Goal: Task Accomplishment & Management: Use online tool/utility

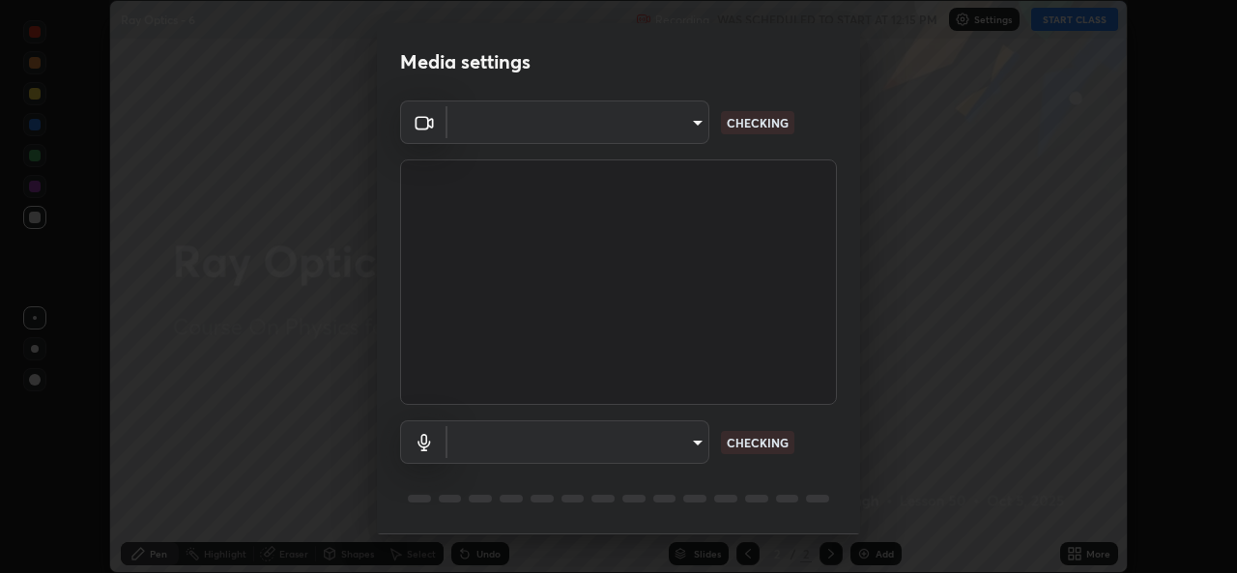
scroll to position [61, 0]
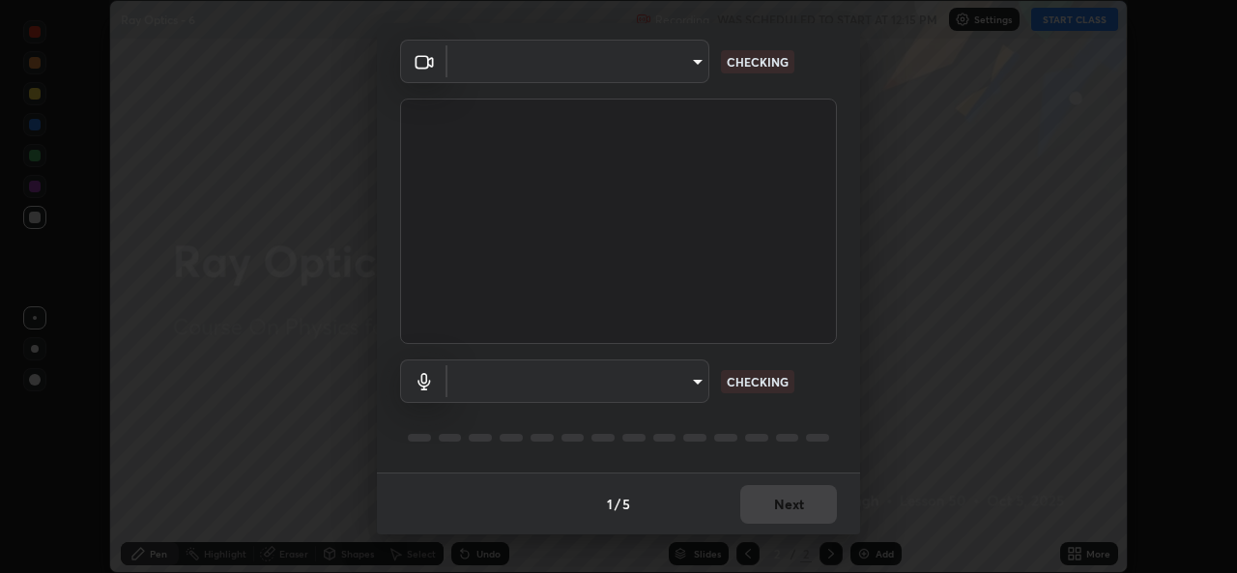
type input "de0b73f0980f6fa9b450921a8a2ec262589a733567298ed7cfed7de340c0f98a"
type input "ee5451cd7f557f866d24f5efd5cc95f4e676077231587f00bc09c28defbb90f9"
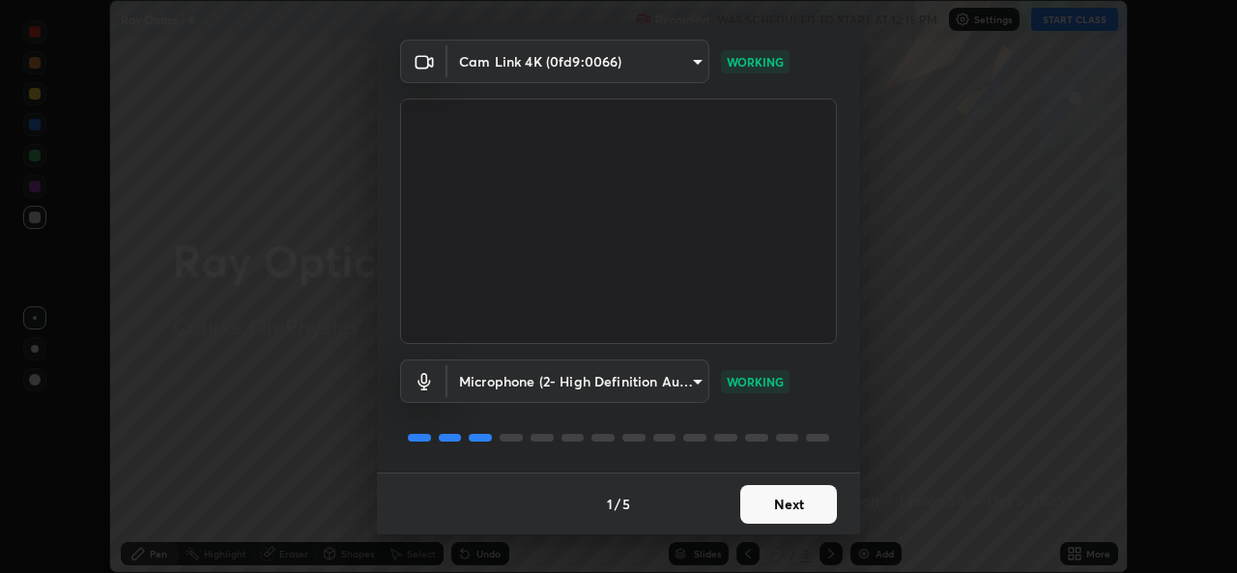
click at [807, 502] on button "Next" at bounding box center [788, 504] width 97 height 39
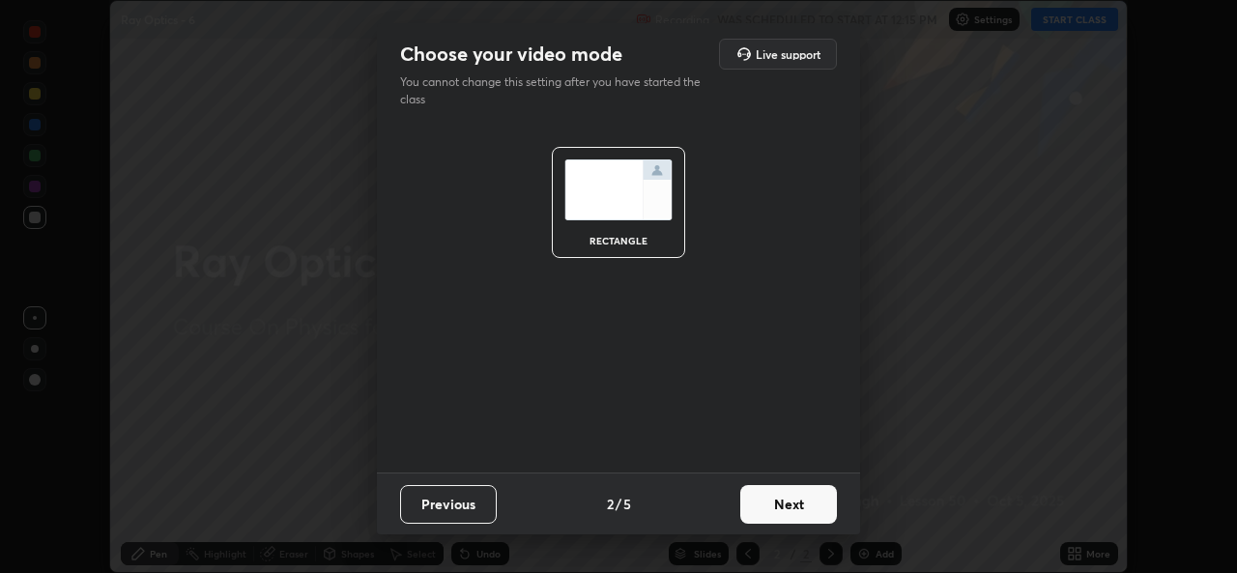
click at [808, 499] on button "Next" at bounding box center [788, 504] width 97 height 39
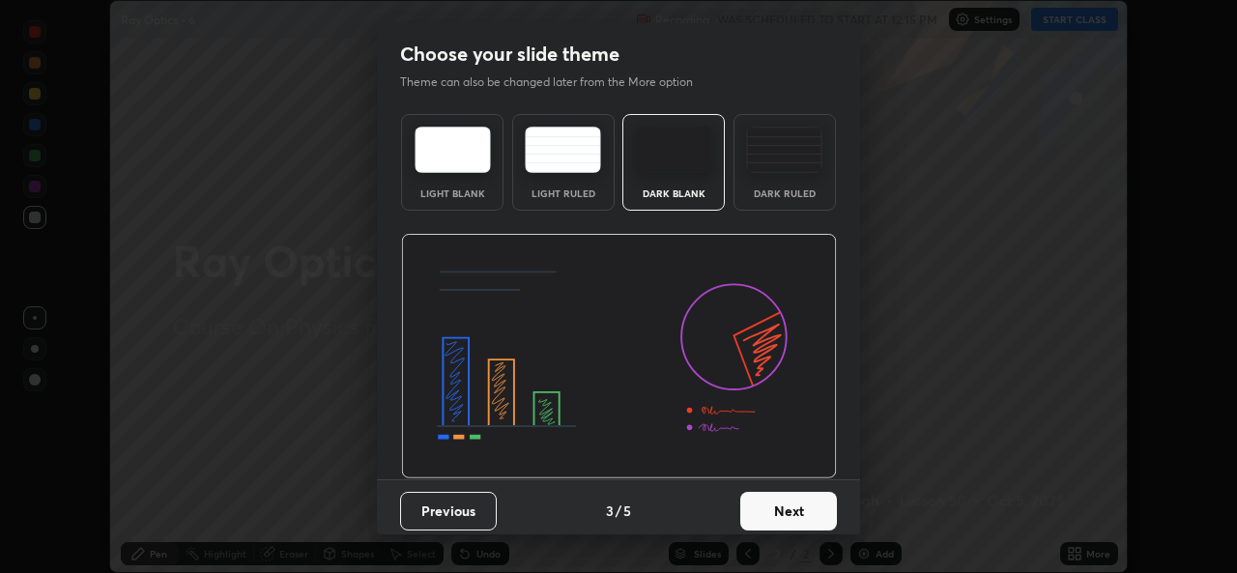
click at [810, 502] on button "Next" at bounding box center [788, 511] width 97 height 39
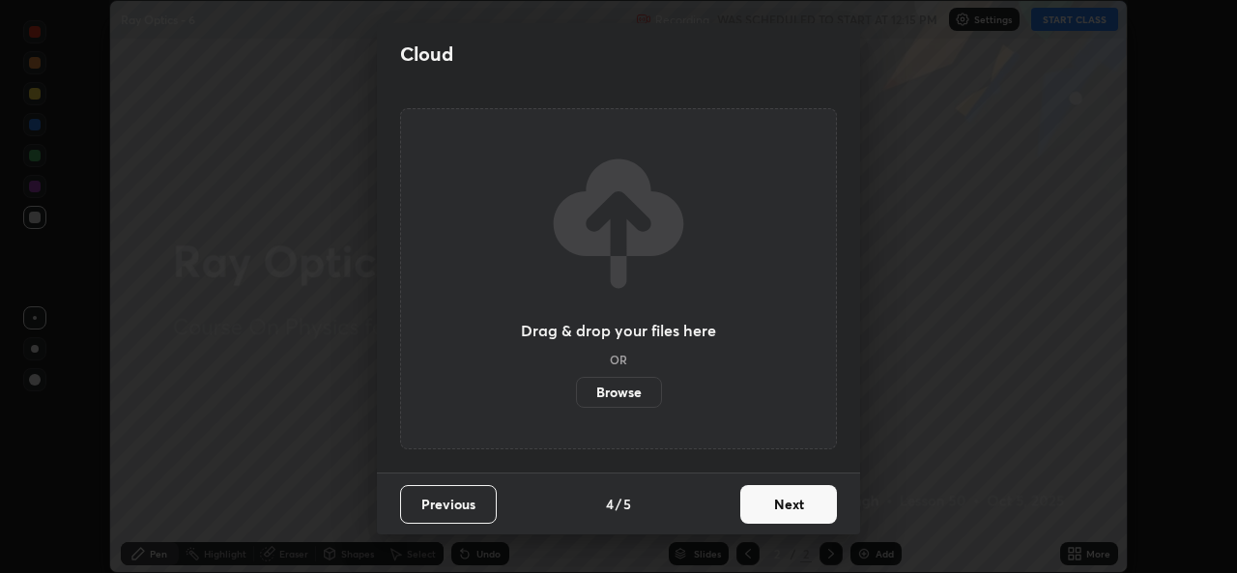
click at [820, 506] on button "Next" at bounding box center [788, 504] width 97 height 39
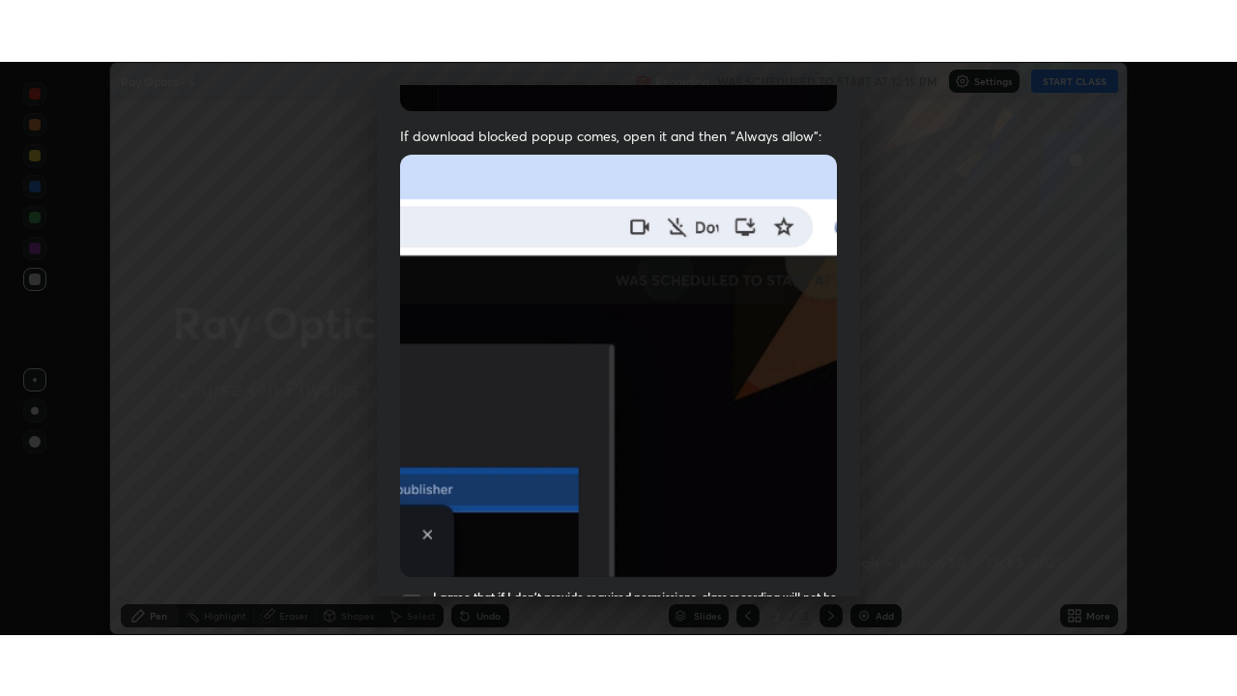
scroll to position [455, 0]
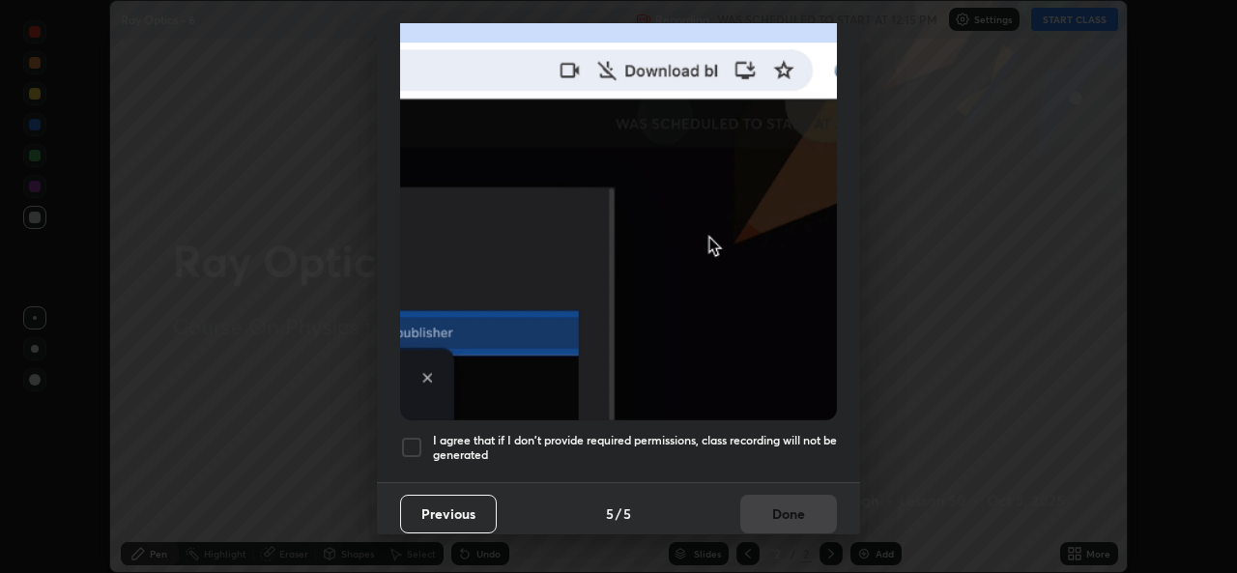
click at [414, 444] on div at bounding box center [411, 447] width 23 height 23
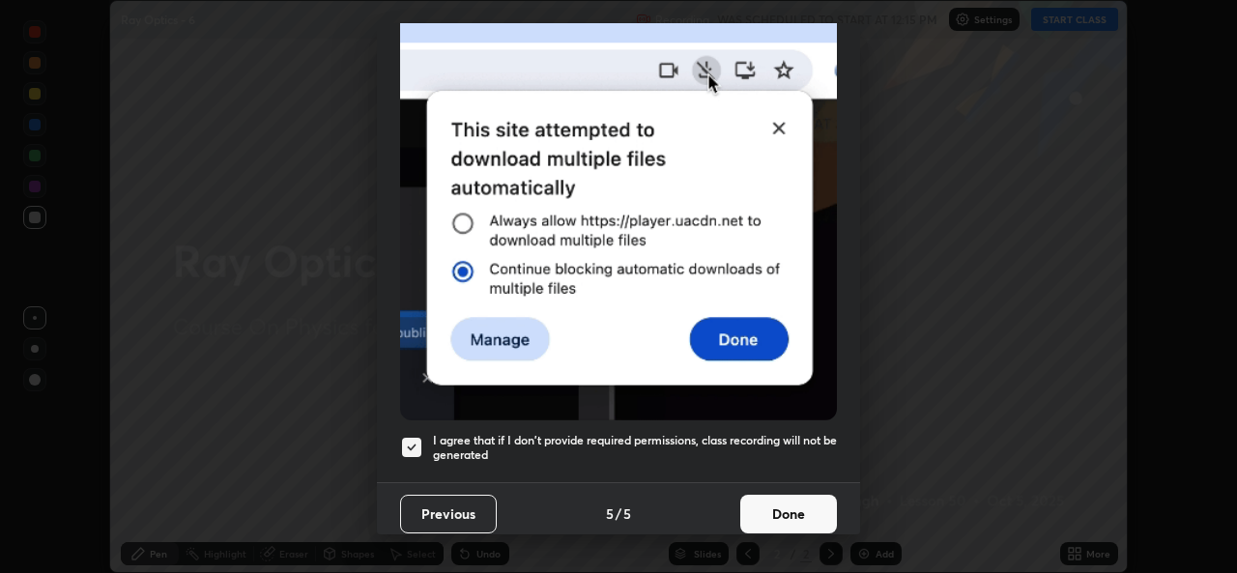
click at [770, 509] on button "Done" at bounding box center [788, 514] width 97 height 39
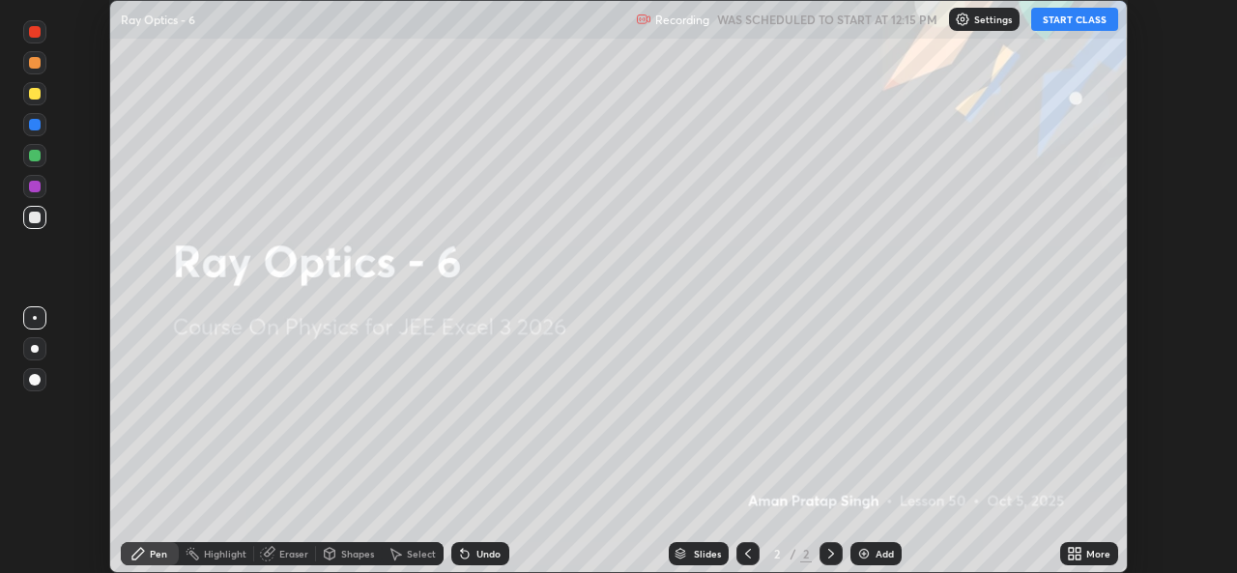
click at [1068, 24] on button "START CLASS" at bounding box center [1074, 19] width 87 height 23
click at [1078, 550] on icon at bounding box center [1078, 550] width 5 height 5
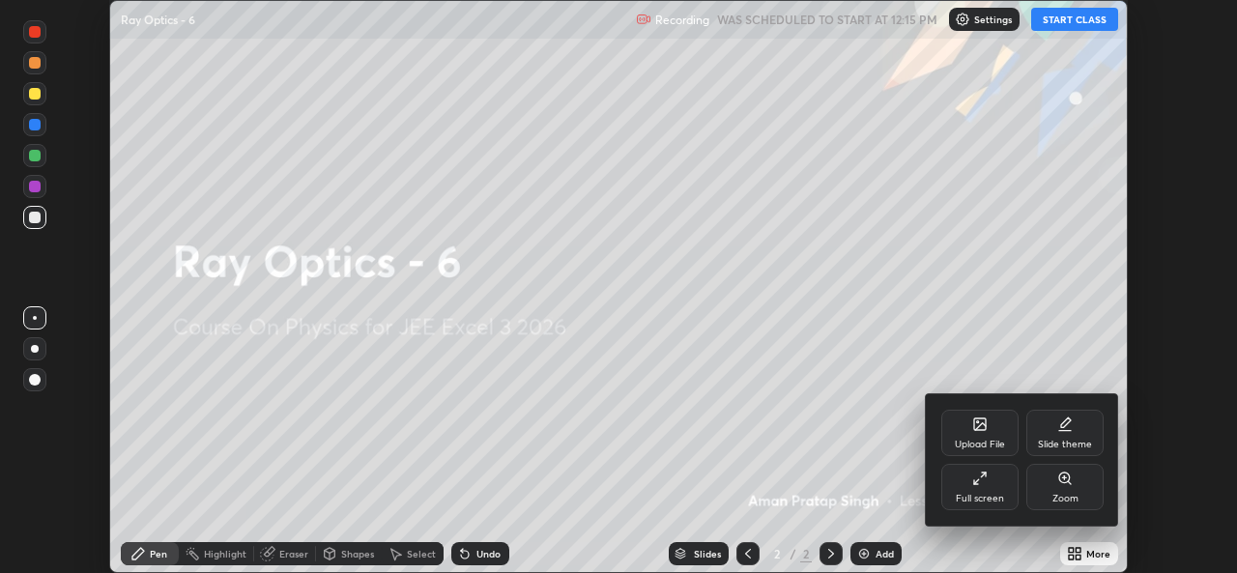
click at [984, 476] on icon at bounding box center [979, 478] width 15 height 15
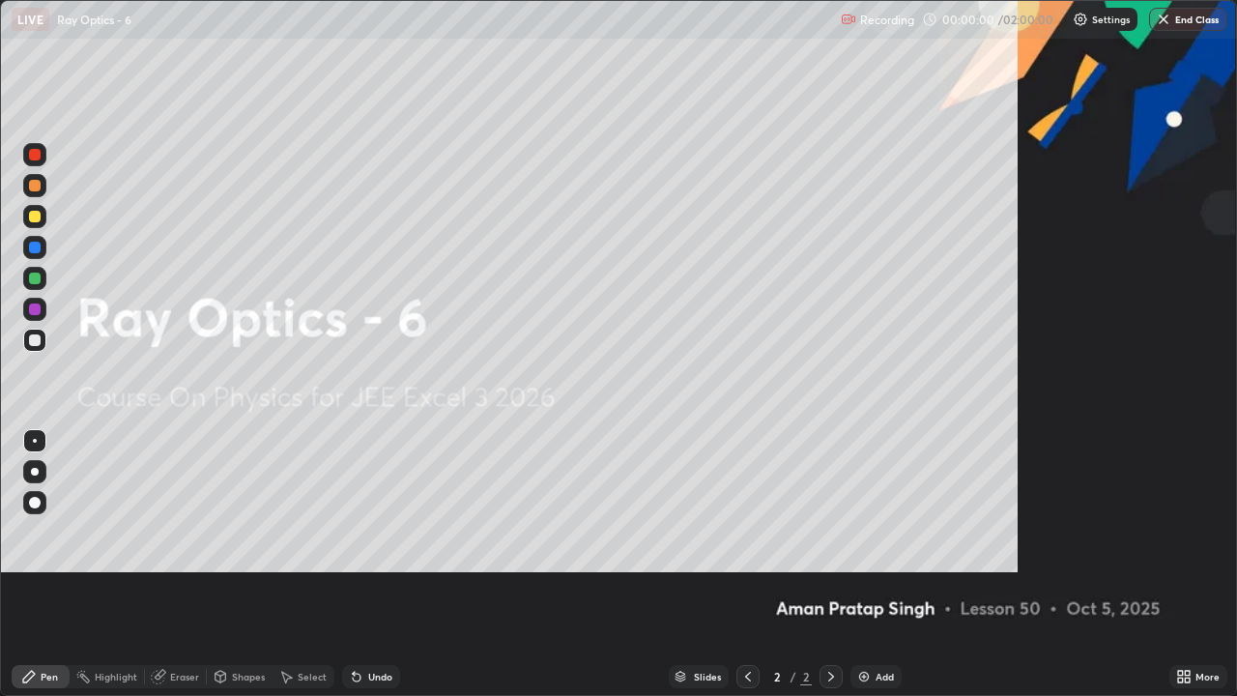
scroll to position [696, 1237]
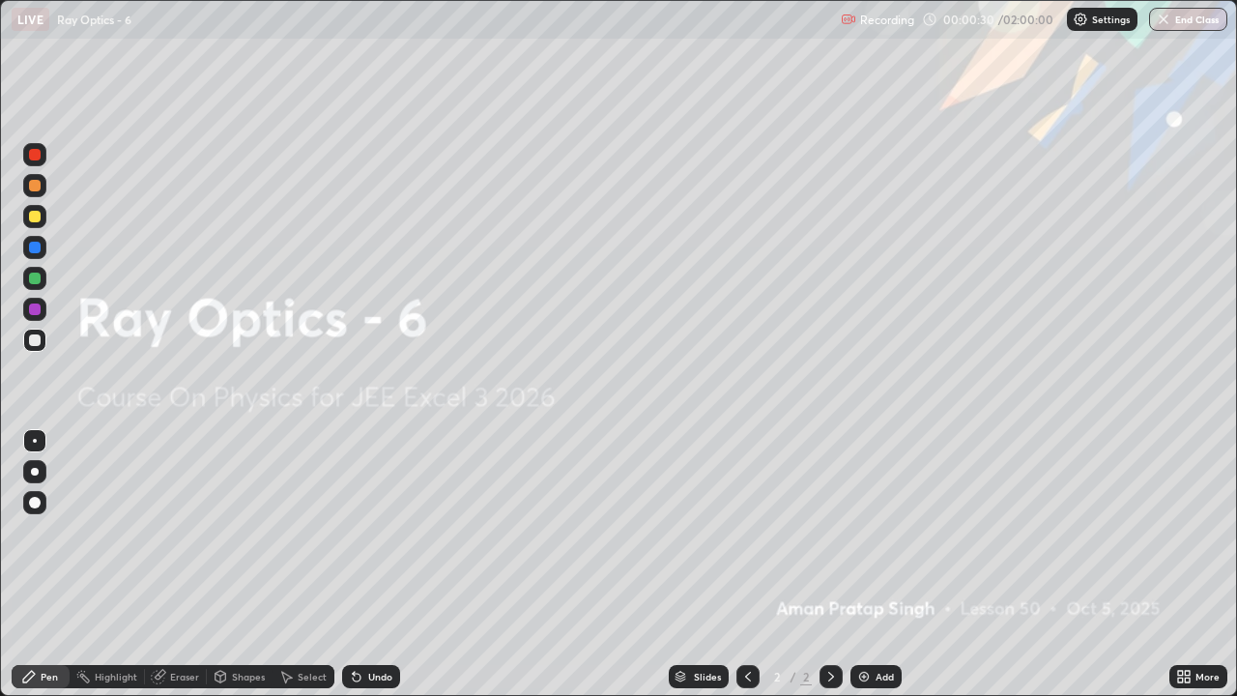
click at [872, 572] on div "Add" at bounding box center [876, 676] width 51 height 23
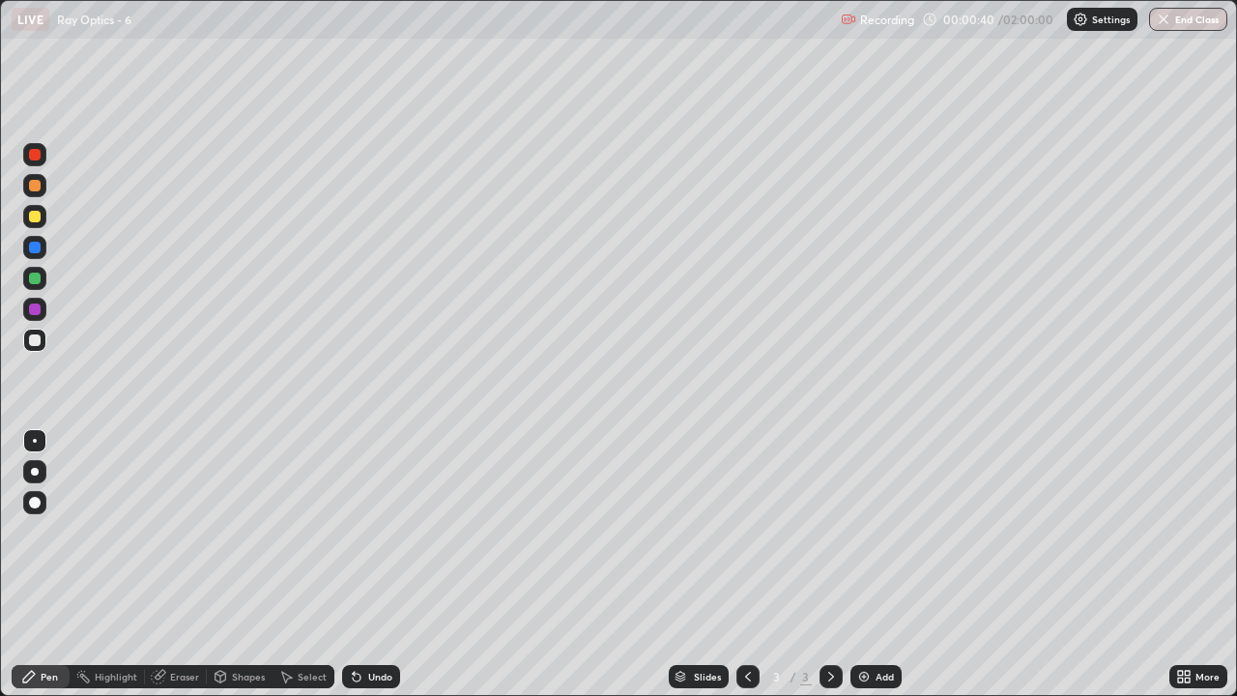
click at [35, 472] on div at bounding box center [35, 472] width 8 height 8
click at [871, 572] on div "Add" at bounding box center [876, 676] width 51 height 23
click at [881, 572] on div "Add" at bounding box center [885, 677] width 18 height 10
click at [373, 572] on div "Undo" at bounding box center [380, 677] width 24 height 10
click at [876, 572] on div "Add" at bounding box center [885, 677] width 18 height 10
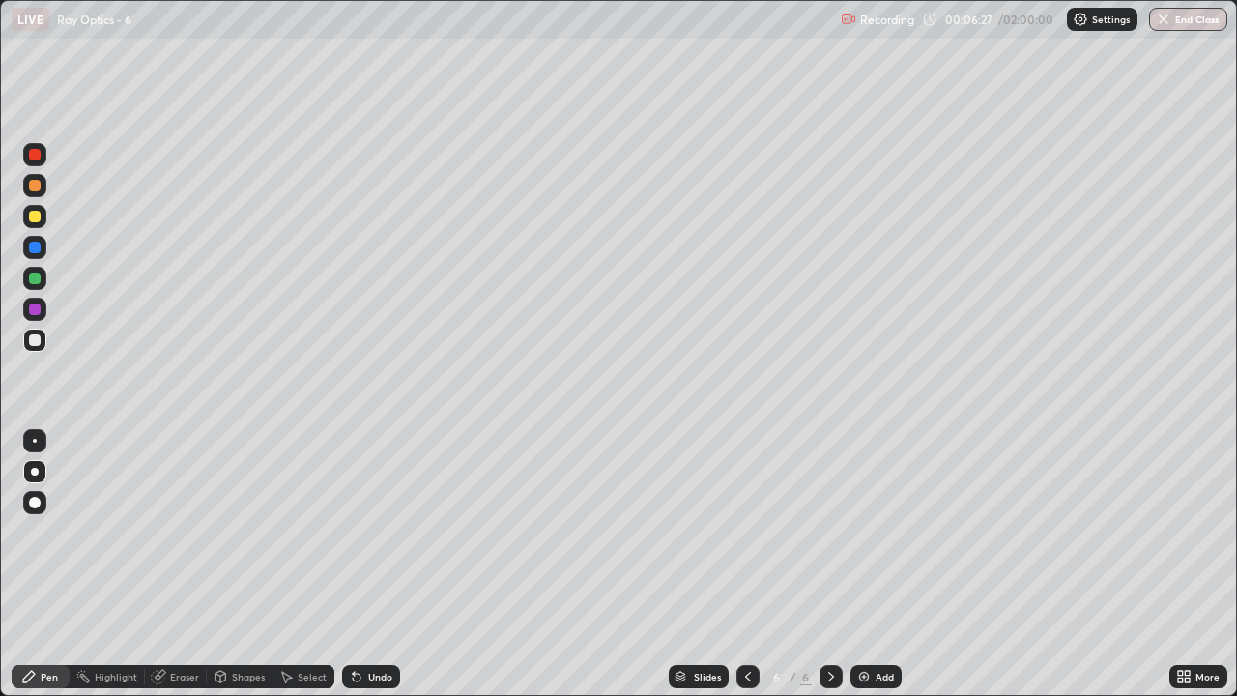
click at [30, 217] on div at bounding box center [35, 217] width 12 height 12
click at [880, 572] on div "Add" at bounding box center [876, 676] width 51 height 23
click at [37, 339] on div at bounding box center [35, 340] width 12 height 12
click at [33, 214] on div at bounding box center [35, 217] width 12 height 12
click at [37, 339] on div at bounding box center [35, 340] width 12 height 12
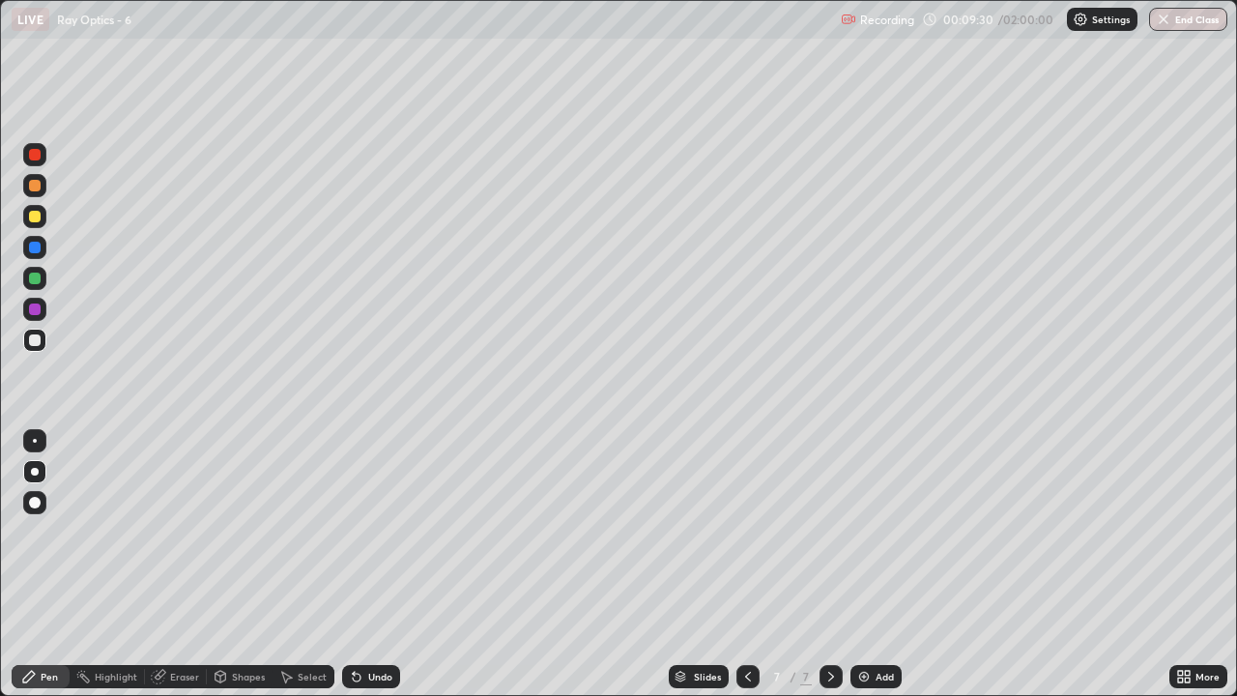
click at [37, 216] on div at bounding box center [35, 217] width 12 height 12
click at [744, 572] on icon at bounding box center [747, 676] width 15 height 15
click at [829, 572] on icon at bounding box center [830, 676] width 15 height 15
click at [876, 572] on div "Add" at bounding box center [885, 677] width 18 height 10
click at [42, 339] on div at bounding box center [34, 340] width 23 height 23
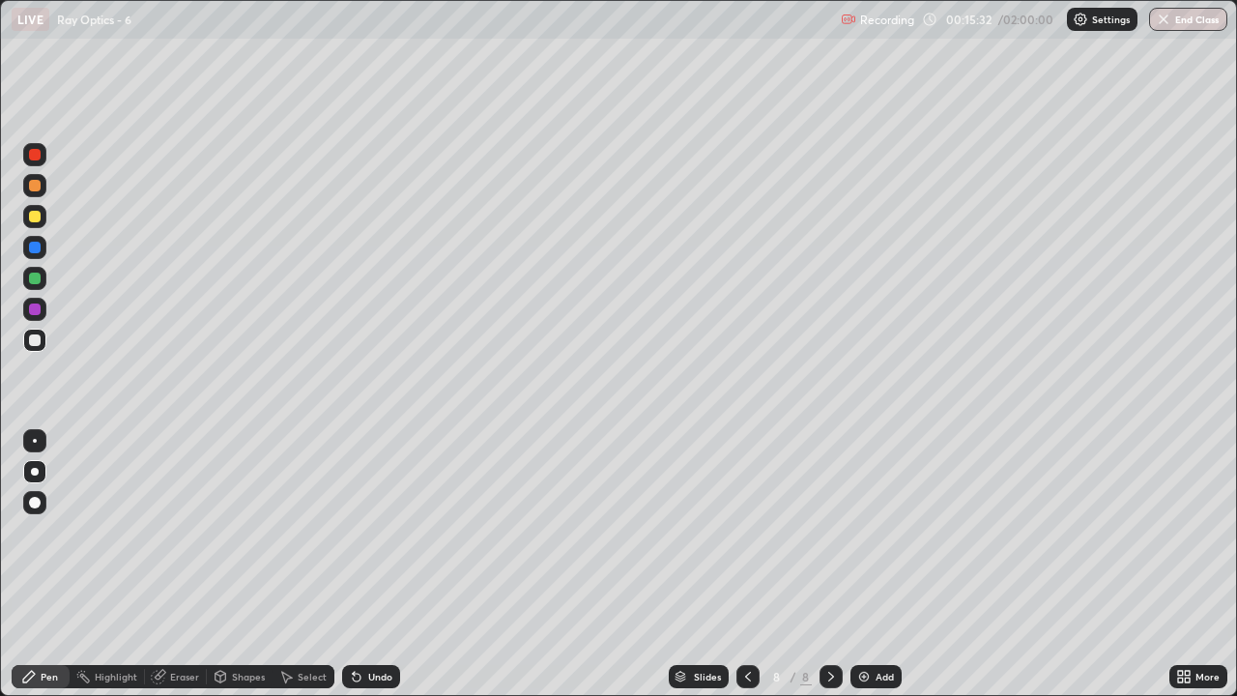
click at [37, 214] on div at bounding box center [35, 217] width 12 height 12
click at [876, 572] on div "Add" at bounding box center [876, 676] width 51 height 23
click at [39, 338] on div at bounding box center [35, 340] width 12 height 12
click at [372, 572] on div "Undo" at bounding box center [380, 677] width 24 height 10
click at [35, 216] on div at bounding box center [35, 217] width 12 height 12
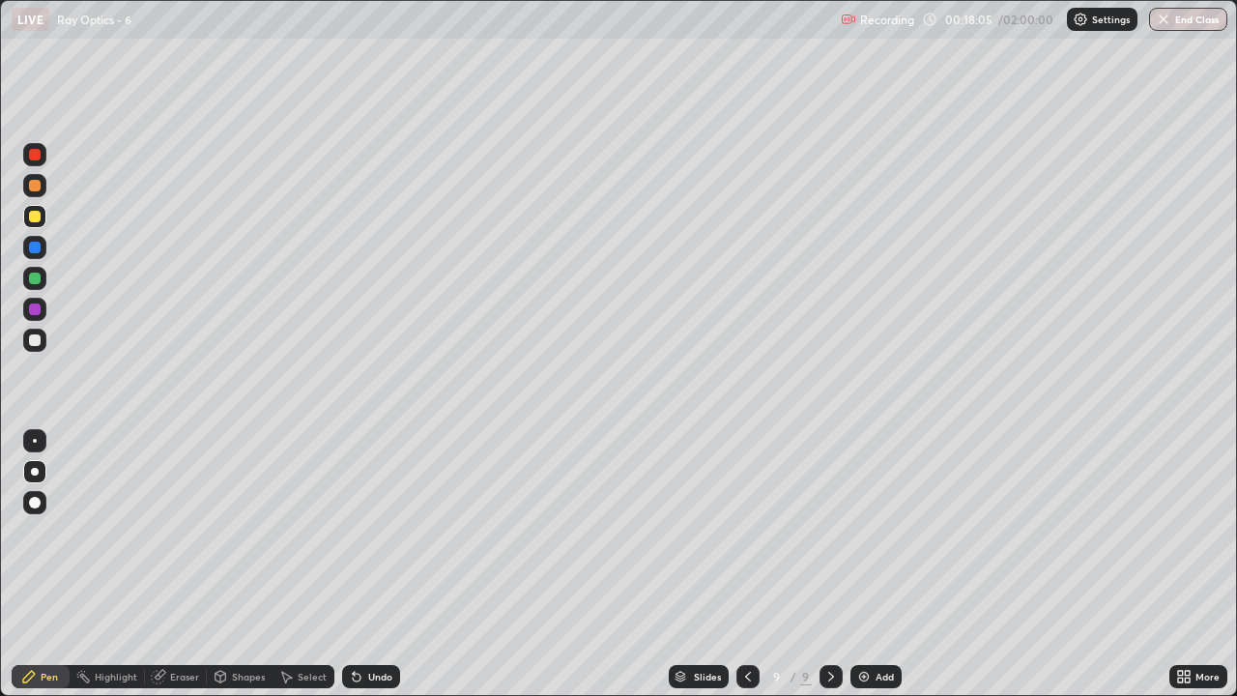
click at [746, 572] on icon at bounding box center [748, 677] width 6 height 10
click at [828, 572] on icon at bounding box center [831, 677] width 6 height 10
click at [746, 572] on icon at bounding box center [747, 676] width 15 height 15
click at [828, 572] on icon at bounding box center [830, 676] width 15 height 15
click at [876, 572] on div "Add" at bounding box center [885, 677] width 18 height 10
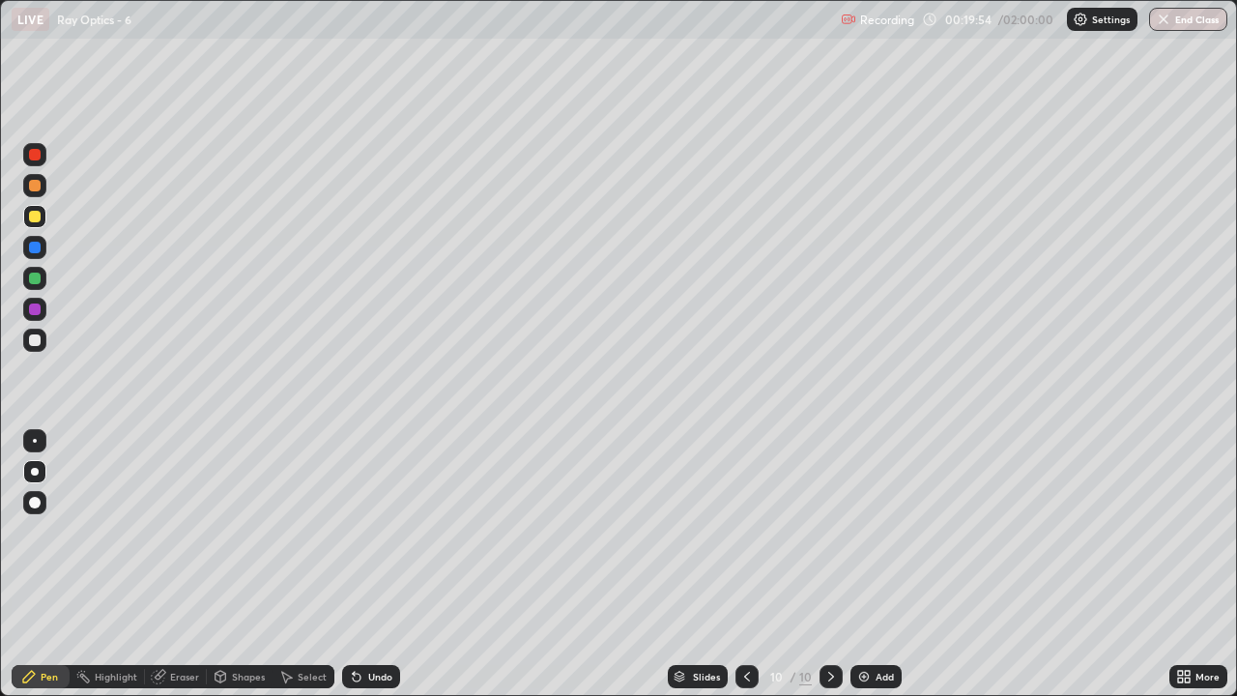
click at [34, 337] on div at bounding box center [35, 340] width 12 height 12
click at [39, 213] on div at bounding box center [35, 217] width 12 height 12
click at [36, 282] on div at bounding box center [35, 279] width 12 height 12
click at [35, 338] on div at bounding box center [35, 340] width 12 height 12
click at [745, 572] on icon at bounding box center [746, 676] width 15 height 15
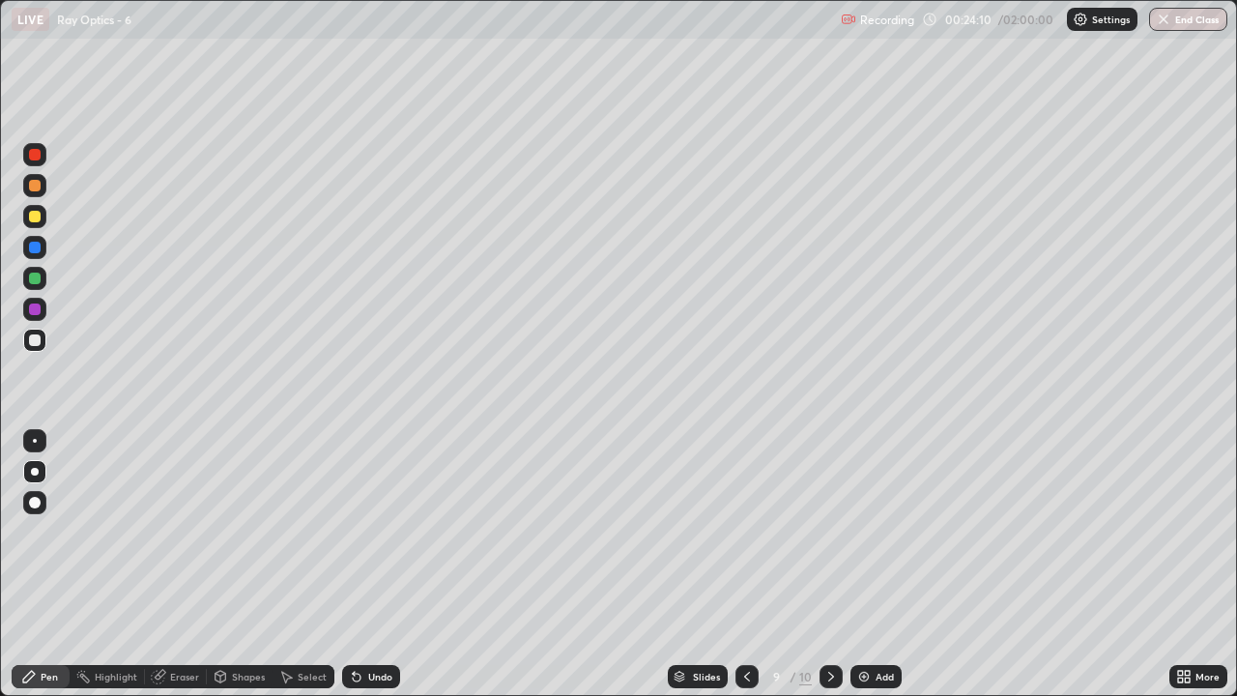
click at [746, 572] on icon at bounding box center [746, 676] width 15 height 15
click at [827, 572] on div at bounding box center [831, 676] width 23 height 23
click at [830, 572] on icon at bounding box center [831, 677] width 6 height 10
click at [831, 572] on icon at bounding box center [830, 676] width 15 height 15
click at [829, 572] on icon at bounding box center [830, 676] width 15 height 15
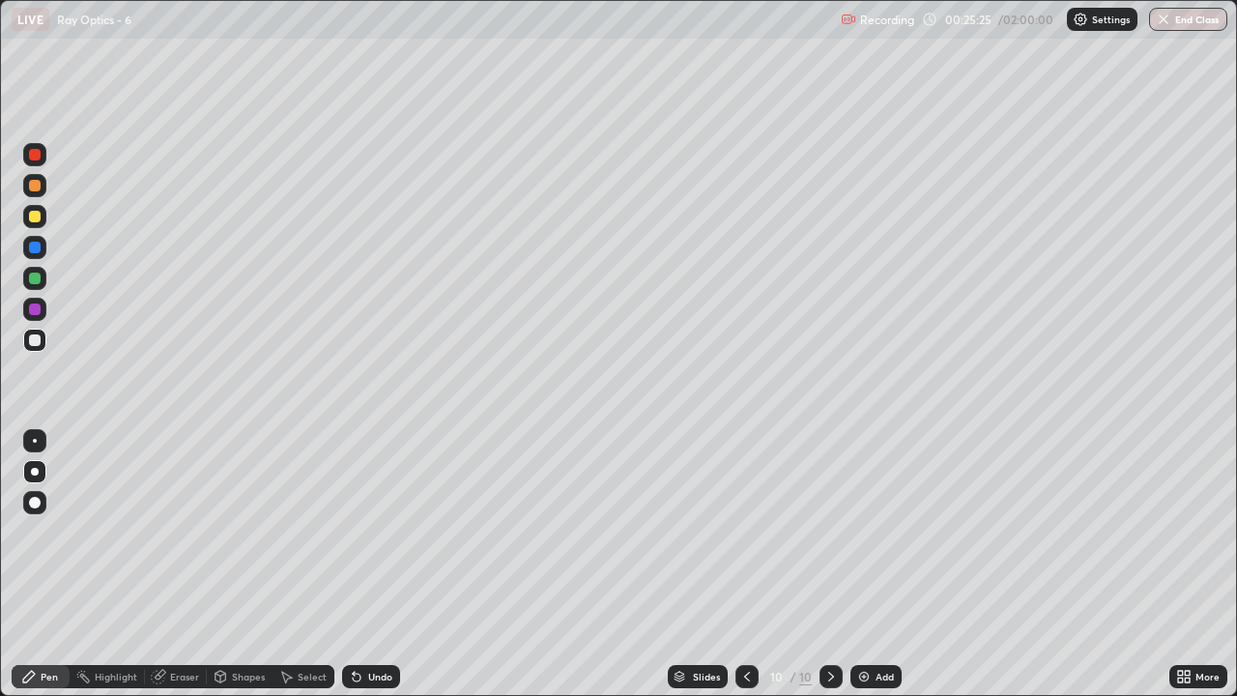
click at [35, 188] on div at bounding box center [35, 186] width 12 height 12
click at [368, 572] on div "Undo" at bounding box center [380, 677] width 24 height 10
click at [882, 572] on div "Add" at bounding box center [885, 677] width 18 height 10
click at [883, 572] on div "Add" at bounding box center [885, 677] width 18 height 10
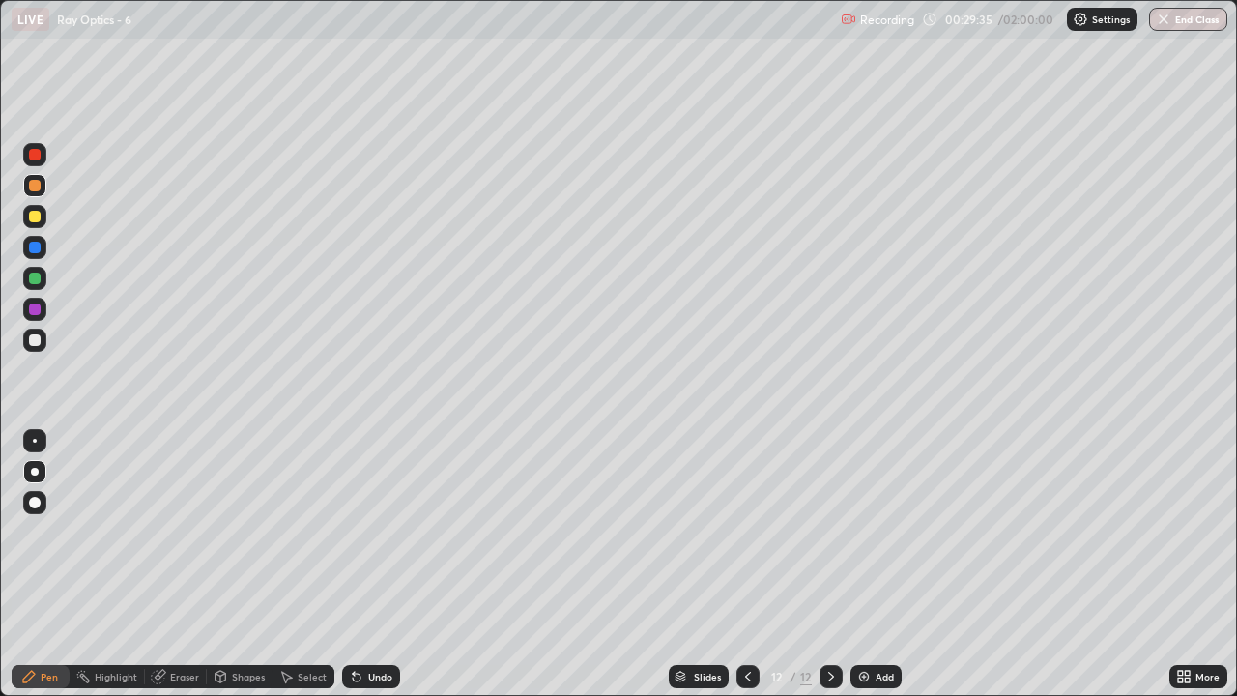
click at [36, 340] on div at bounding box center [35, 340] width 12 height 12
click at [42, 216] on div at bounding box center [34, 216] width 23 height 23
click at [186, 572] on div "Eraser" at bounding box center [184, 677] width 29 height 10
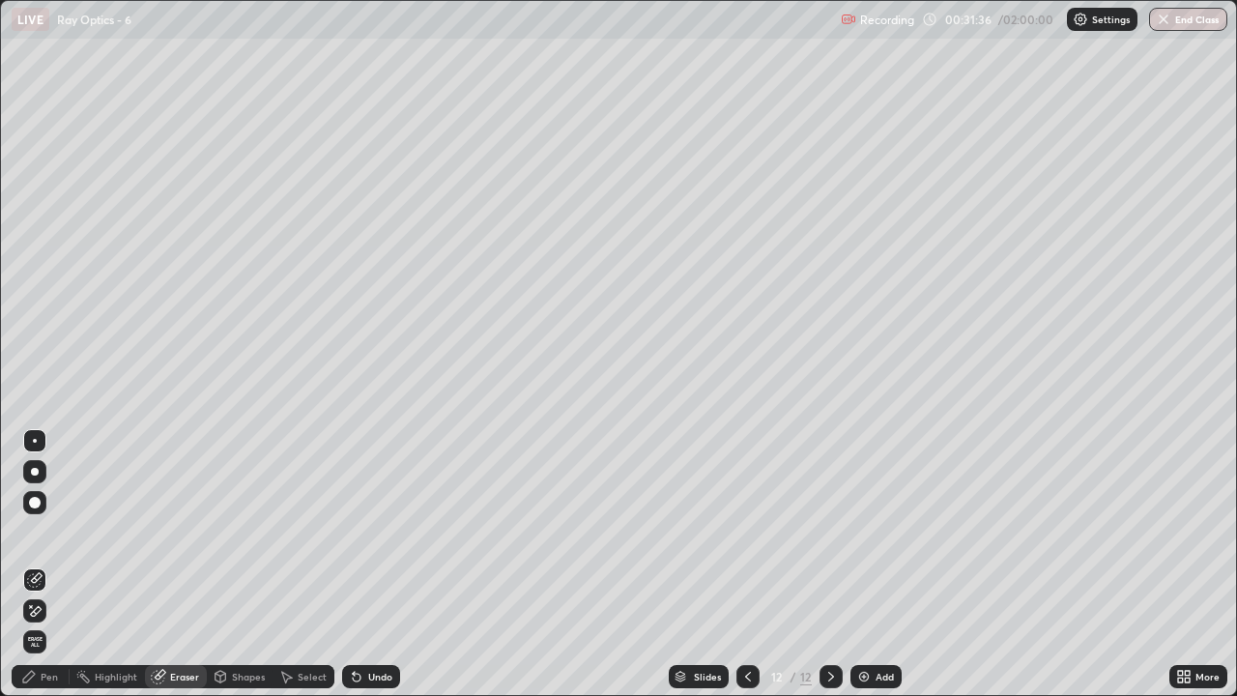
click at [47, 572] on div "Pen" at bounding box center [41, 676] width 58 height 23
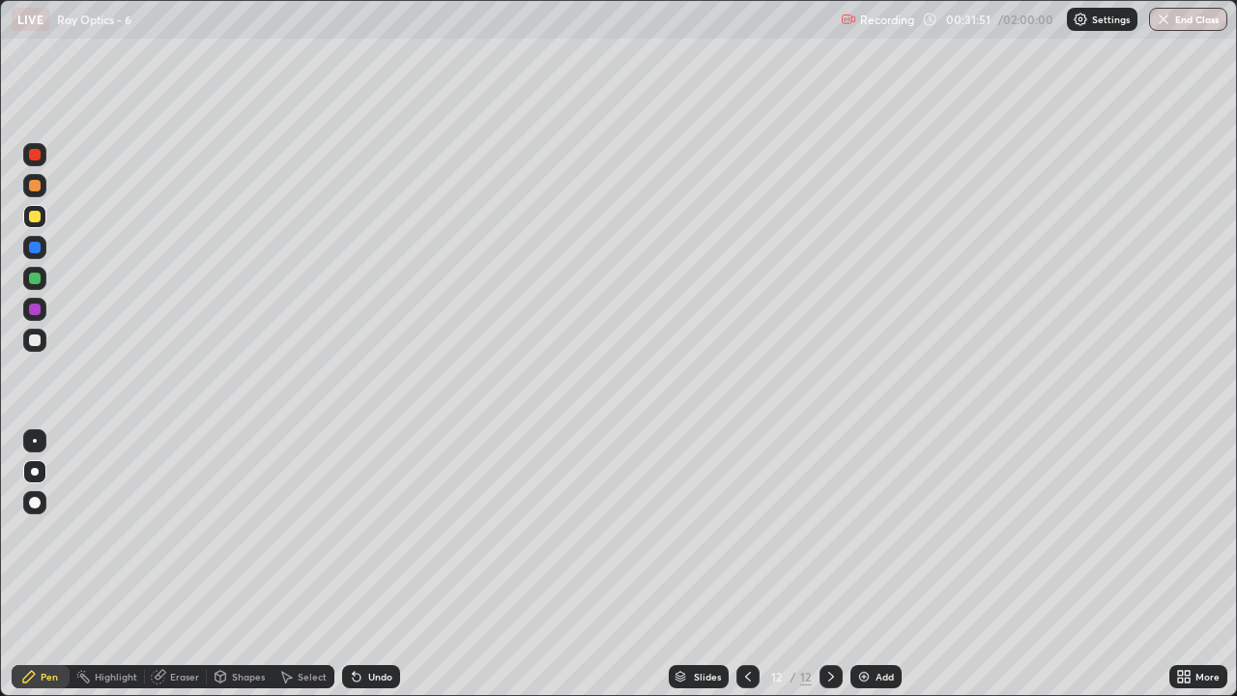
click at [375, 572] on div "Undo" at bounding box center [371, 676] width 58 height 23
click at [374, 572] on div "Undo" at bounding box center [380, 677] width 24 height 10
click at [376, 572] on div "Undo" at bounding box center [380, 677] width 24 height 10
click at [373, 572] on div "Undo" at bounding box center [380, 677] width 24 height 10
click at [375, 572] on div "Undo" at bounding box center [380, 677] width 24 height 10
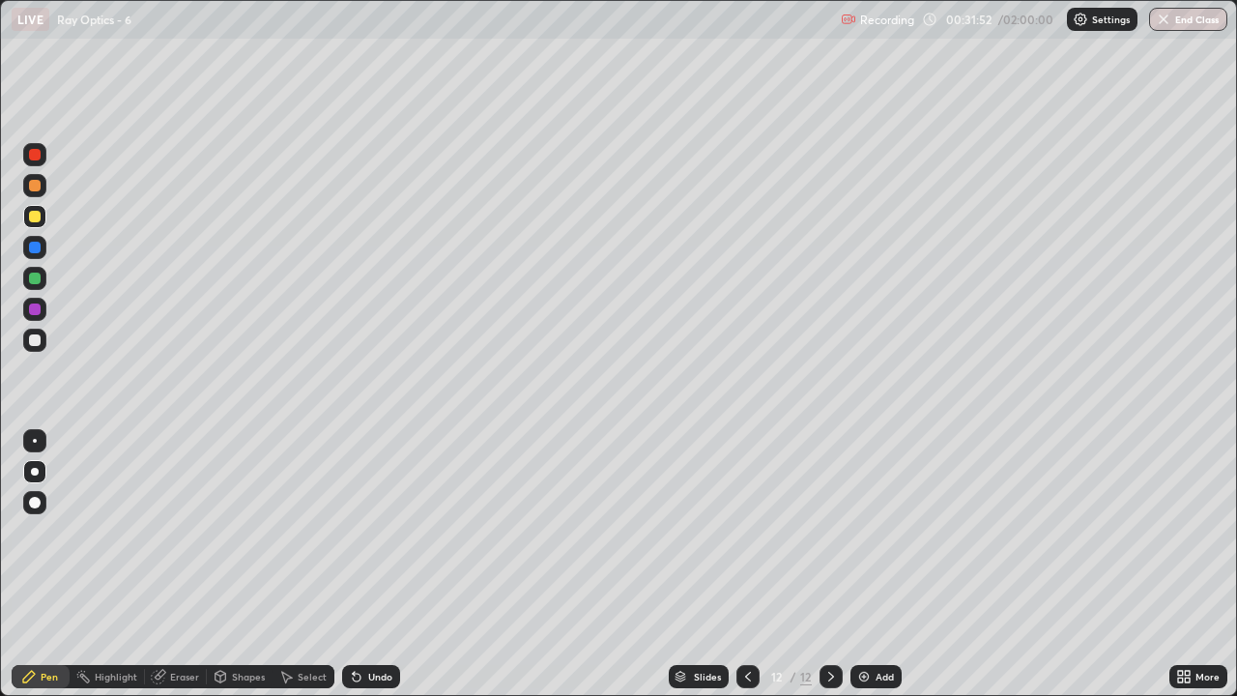
click at [376, 572] on div "Undo" at bounding box center [380, 677] width 24 height 10
click at [377, 572] on div "Undo" at bounding box center [380, 677] width 24 height 10
click at [378, 572] on div "Undo" at bounding box center [380, 677] width 24 height 10
click at [380, 572] on div "Undo" at bounding box center [380, 677] width 24 height 10
click at [378, 572] on div "Undo" at bounding box center [380, 677] width 24 height 10
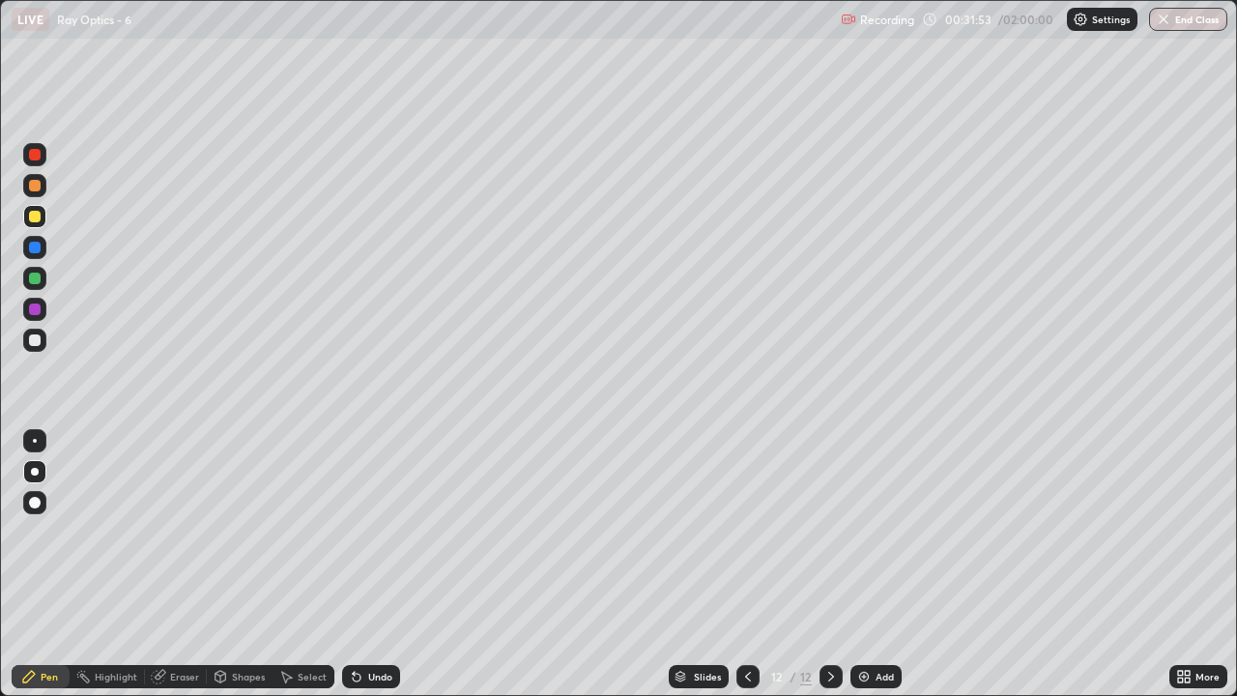
click at [376, 572] on div "Undo" at bounding box center [380, 677] width 24 height 10
click at [369, 572] on div "Undo" at bounding box center [380, 677] width 24 height 10
click at [370, 572] on div "Undo" at bounding box center [380, 677] width 24 height 10
click at [364, 572] on div "Undo" at bounding box center [371, 676] width 58 height 23
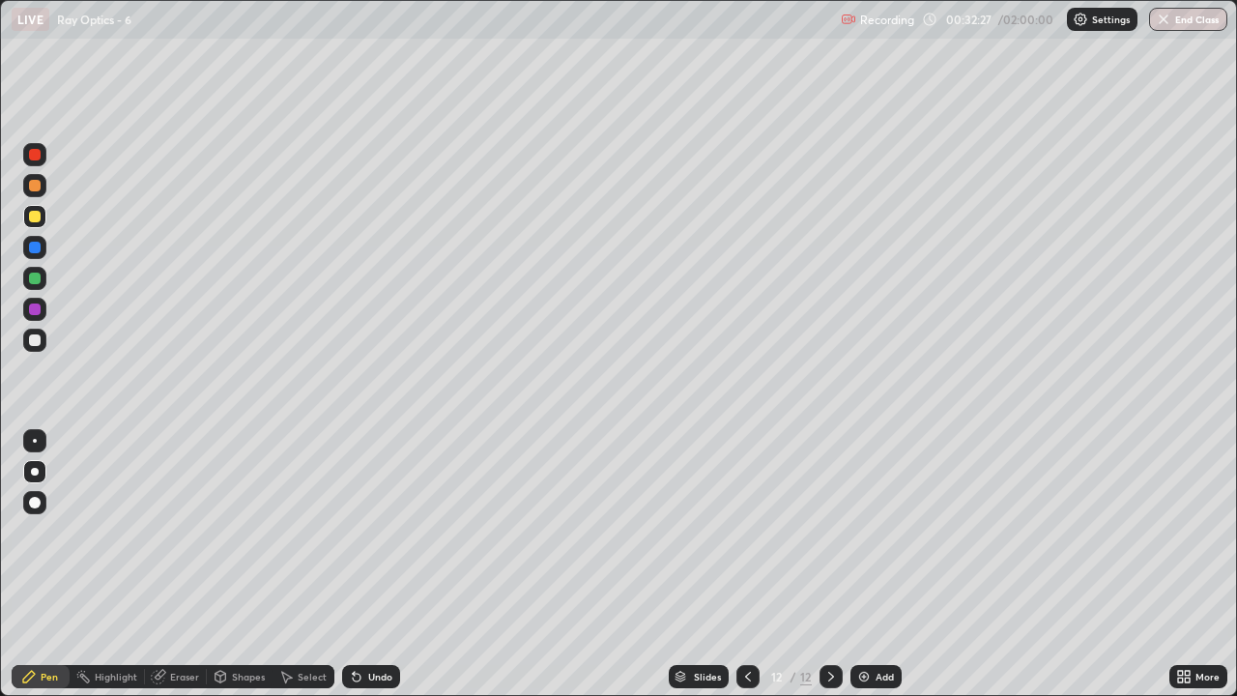
click at [369, 572] on div "Undo" at bounding box center [380, 677] width 24 height 10
click at [43, 335] on div at bounding box center [34, 340] width 23 height 23
click at [877, 572] on div "Add" at bounding box center [876, 676] width 51 height 23
click at [36, 212] on div at bounding box center [35, 217] width 12 height 12
click at [746, 572] on icon at bounding box center [747, 676] width 15 height 15
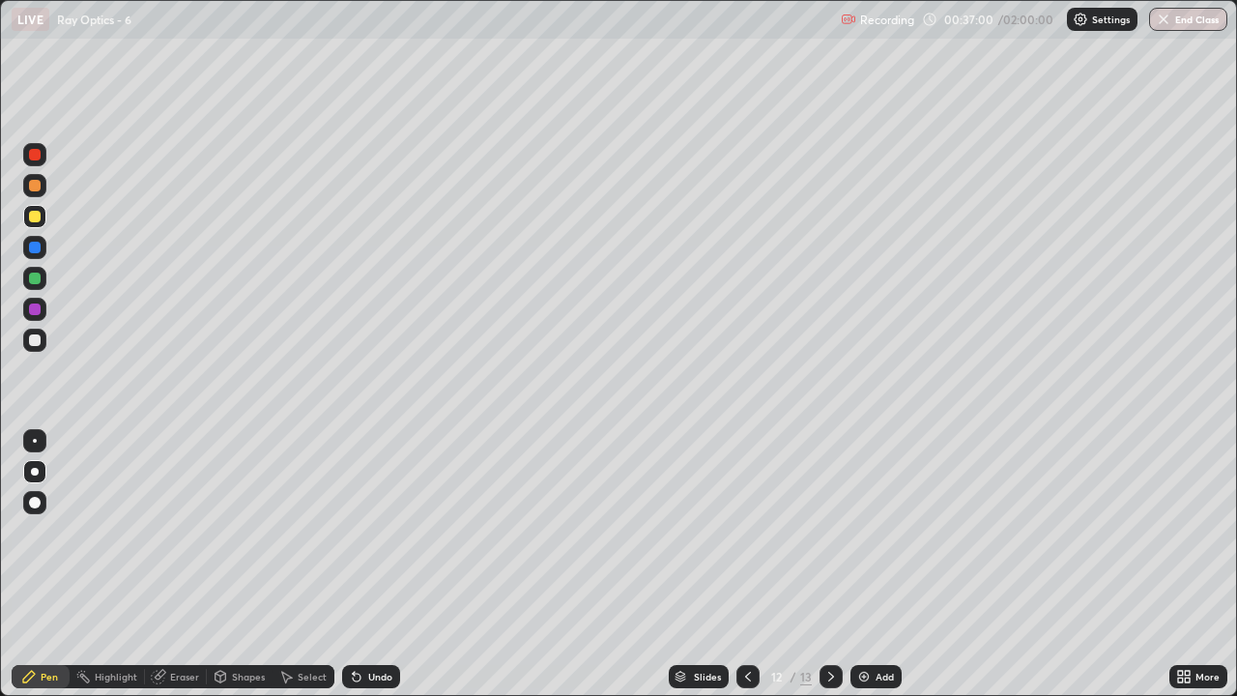
click at [829, 572] on icon at bounding box center [830, 676] width 15 height 15
click at [37, 275] on div at bounding box center [35, 279] width 12 height 12
click at [743, 572] on icon at bounding box center [747, 676] width 15 height 15
click at [828, 572] on icon at bounding box center [831, 677] width 6 height 10
click at [741, 572] on icon at bounding box center [747, 676] width 15 height 15
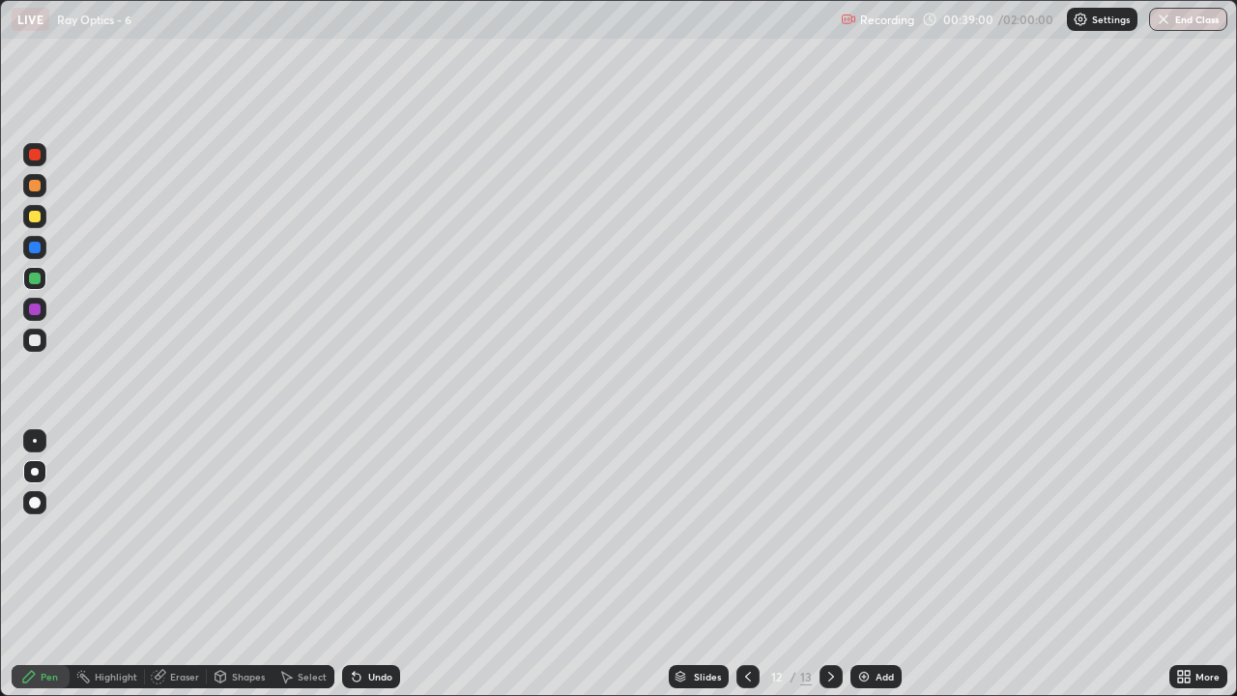
click at [827, 572] on icon at bounding box center [830, 676] width 15 height 15
click at [746, 572] on icon at bounding box center [747, 676] width 15 height 15
click at [821, 572] on div at bounding box center [831, 676] width 23 height 23
click at [877, 572] on div "Add" at bounding box center [885, 677] width 18 height 10
click at [34, 345] on div at bounding box center [35, 340] width 12 height 12
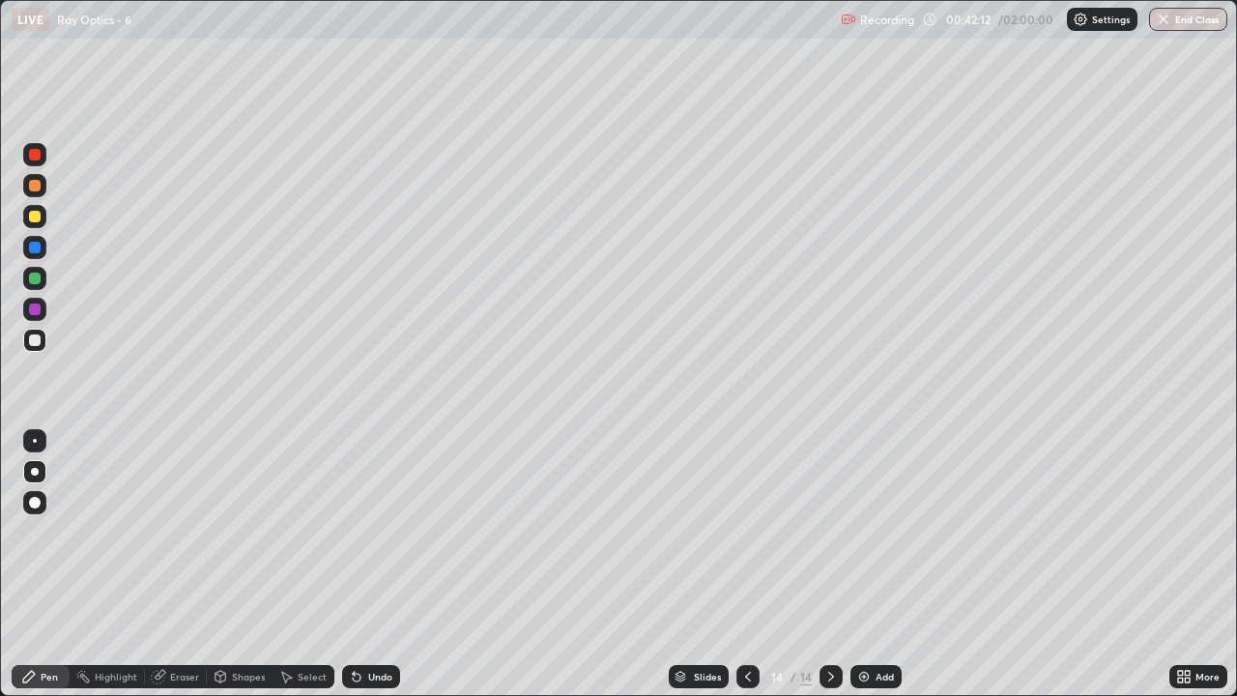
click at [43, 212] on div at bounding box center [34, 216] width 23 height 23
click at [380, 572] on div "Undo" at bounding box center [380, 677] width 24 height 10
click at [33, 275] on div at bounding box center [35, 279] width 12 height 12
click at [37, 180] on div at bounding box center [35, 186] width 12 height 12
click at [376, 572] on div "Undo" at bounding box center [380, 677] width 24 height 10
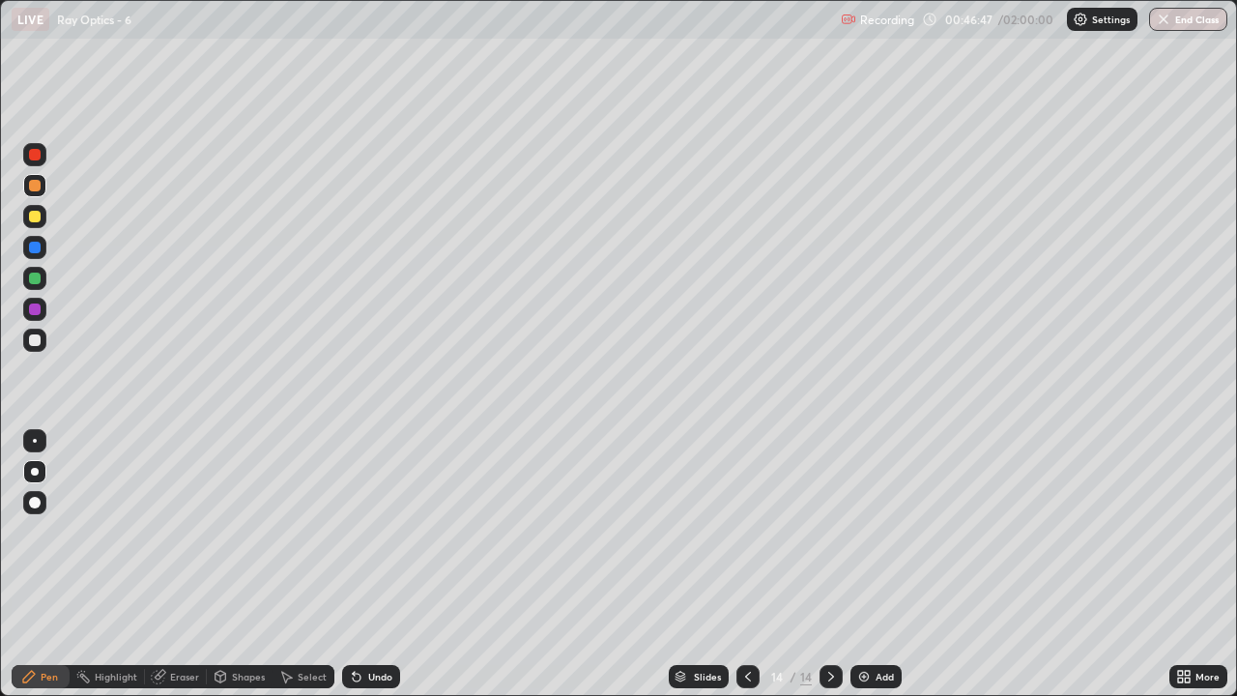
click at [838, 572] on div at bounding box center [831, 676] width 23 height 23
click at [880, 572] on div "Add" at bounding box center [876, 676] width 51 height 23
click at [43, 333] on div at bounding box center [34, 340] width 23 height 23
click at [32, 215] on div at bounding box center [35, 217] width 12 height 12
click at [37, 275] on div at bounding box center [35, 279] width 12 height 12
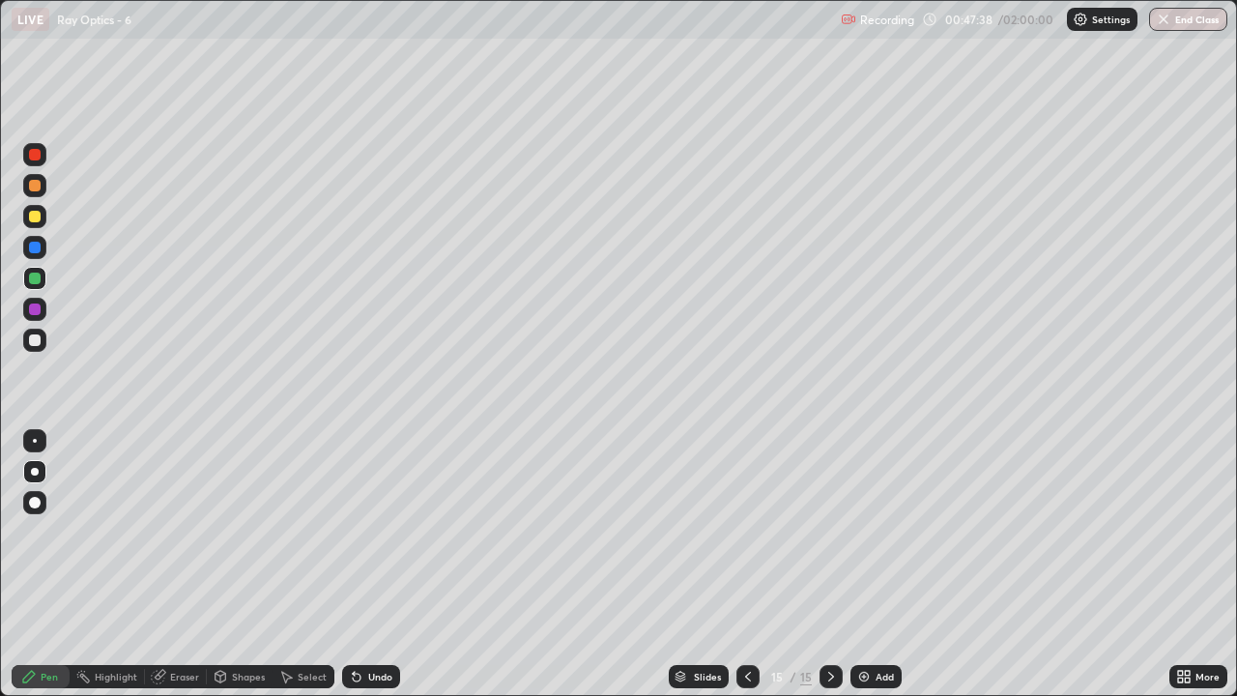
click at [38, 331] on div at bounding box center [34, 340] width 23 height 23
click at [31, 212] on div at bounding box center [35, 217] width 12 height 12
click at [33, 277] on div at bounding box center [35, 279] width 12 height 12
click at [377, 572] on div "Undo" at bounding box center [380, 677] width 24 height 10
click at [371, 572] on div "Undo" at bounding box center [380, 677] width 24 height 10
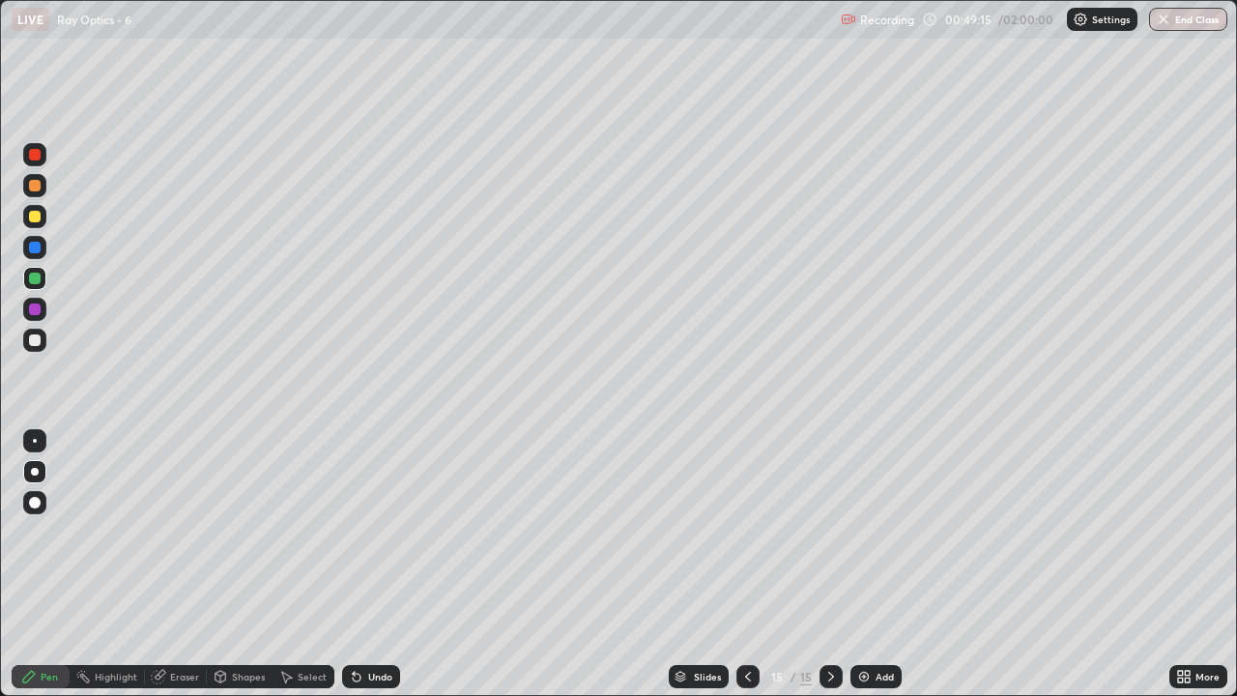
click at [36, 212] on div at bounding box center [35, 217] width 12 height 12
click at [883, 572] on div "Add" at bounding box center [885, 677] width 18 height 10
click at [42, 341] on div at bounding box center [34, 340] width 23 height 23
click at [371, 572] on div "Undo" at bounding box center [380, 677] width 24 height 10
click at [39, 216] on div at bounding box center [35, 217] width 12 height 12
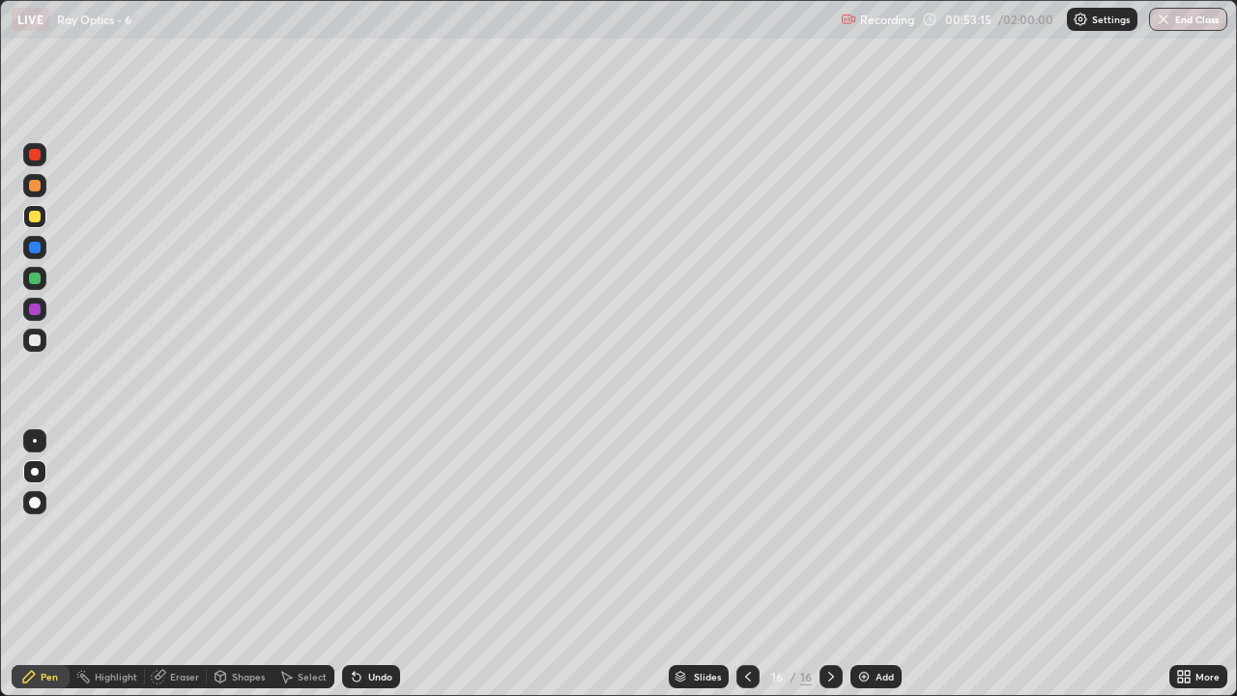
click at [369, 572] on div "Undo" at bounding box center [380, 677] width 24 height 10
click at [747, 572] on div at bounding box center [747, 676] width 23 height 23
click at [751, 572] on div at bounding box center [747, 676] width 23 height 23
click at [750, 572] on div at bounding box center [747, 676] width 23 height 23
click at [751, 572] on div at bounding box center [747, 676] width 23 height 23
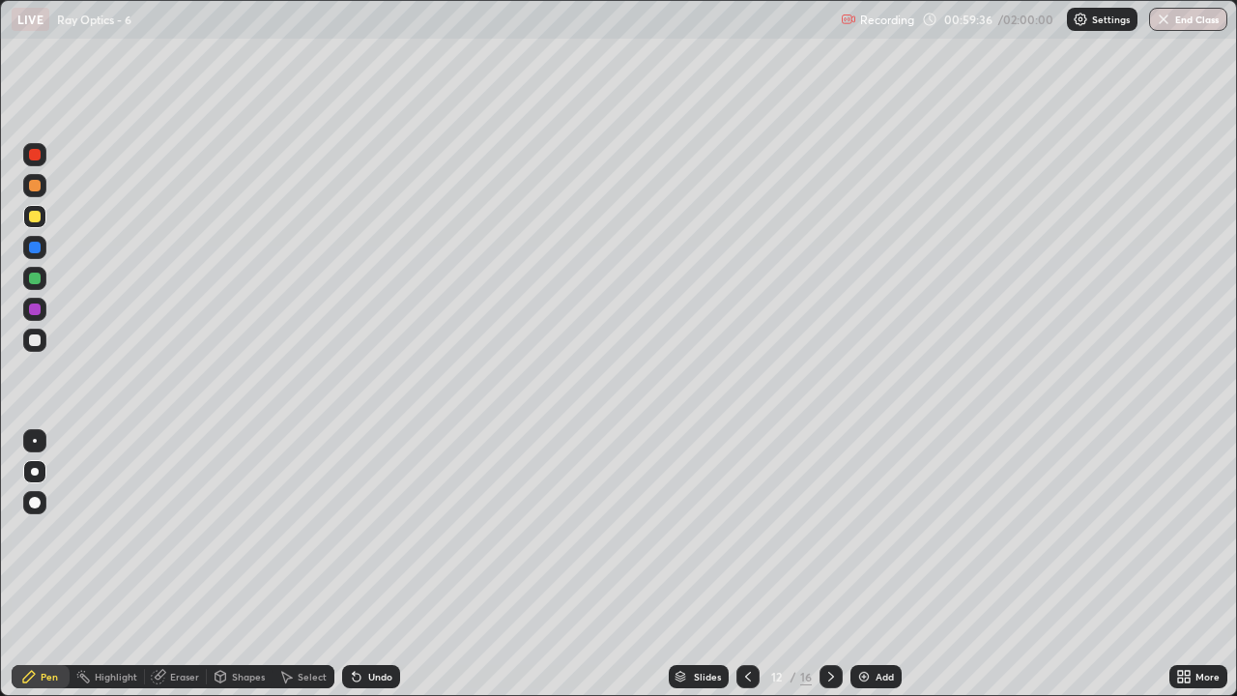
click at [747, 572] on icon at bounding box center [747, 676] width 15 height 15
click at [746, 572] on icon at bounding box center [747, 676] width 15 height 15
click at [829, 572] on icon at bounding box center [830, 676] width 15 height 15
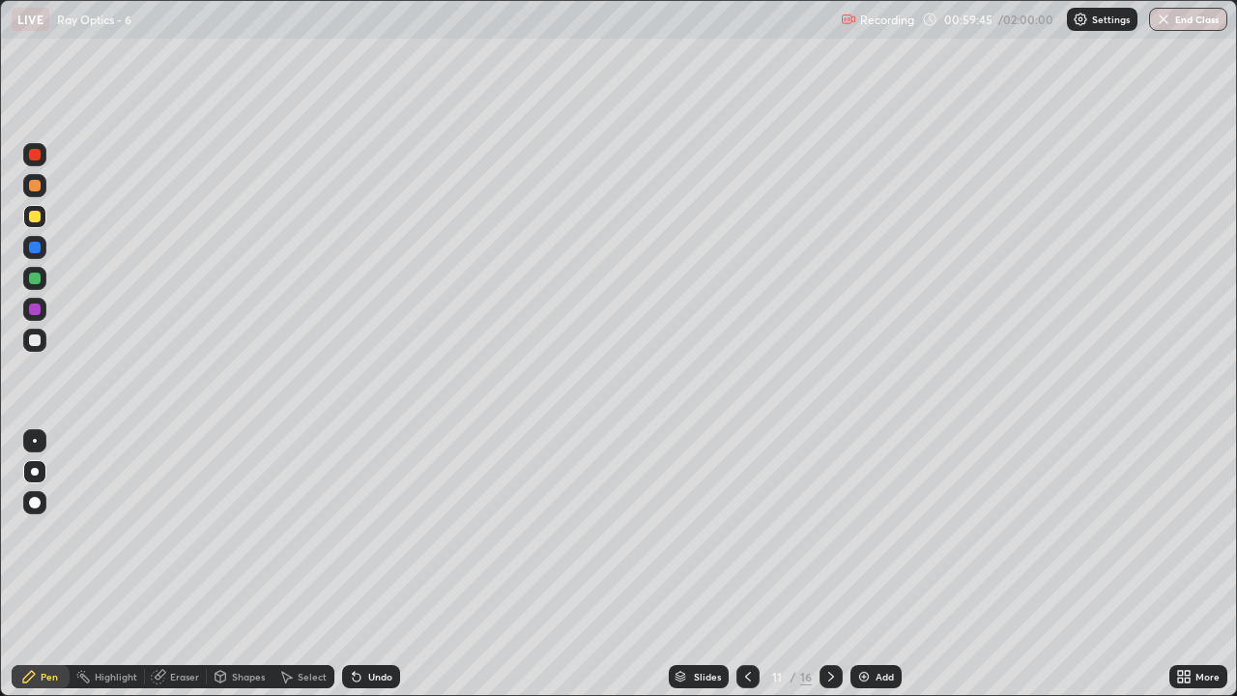
click at [829, 572] on icon at bounding box center [830, 676] width 15 height 15
click at [834, 572] on icon at bounding box center [830, 676] width 15 height 15
click at [831, 572] on div at bounding box center [831, 676] width 23 height 23
click at [831, 572] on icon at bounding box center [830, 676] width 15 height 15
click at [829, 572] on icon at bounding box center [830, 676] width 15 height 15
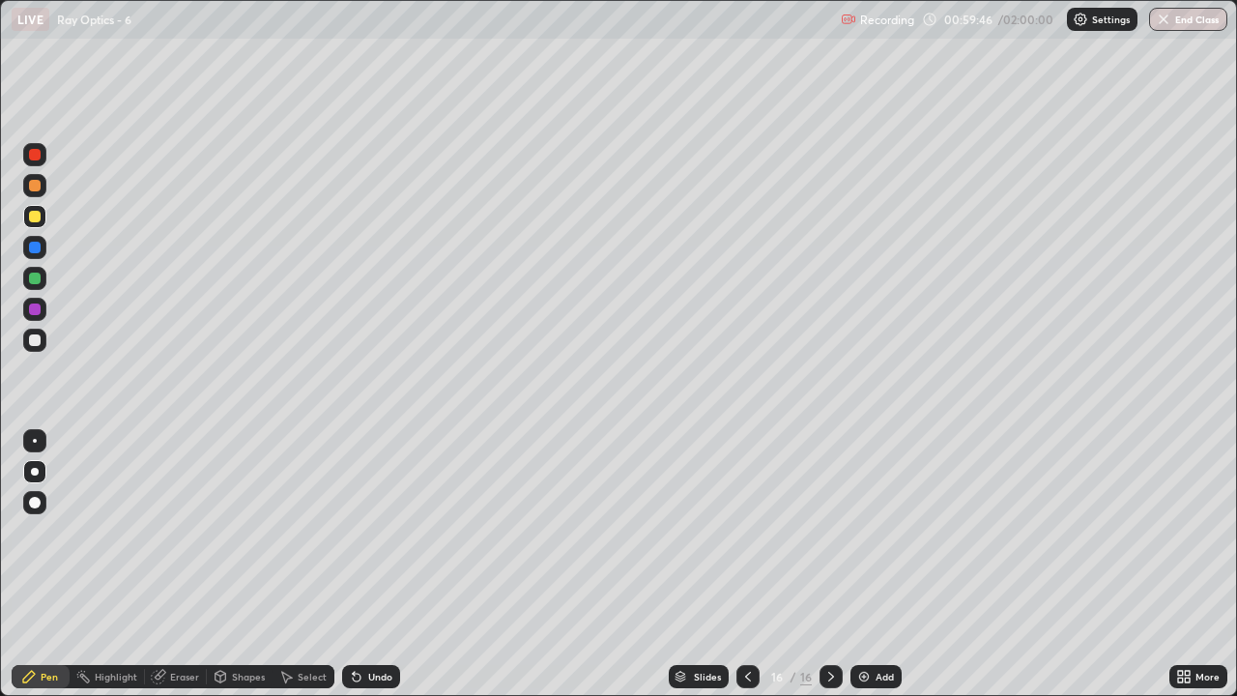
click at [831, 572] on icon at bounding box center [830, 676] width 15 height 15
click at [37, 340] on div at bounding box center [35, 340] width 12 height 12
click at [373, 572] on div "Undo" at bounding box center [380, 677] width 24 height 10
click at [372, 572] on div "Undo" at bounding box center [371, 676] width 58 height 23
click at [748, 572] on icon at bounding box center [747, 676] width 15 height 15
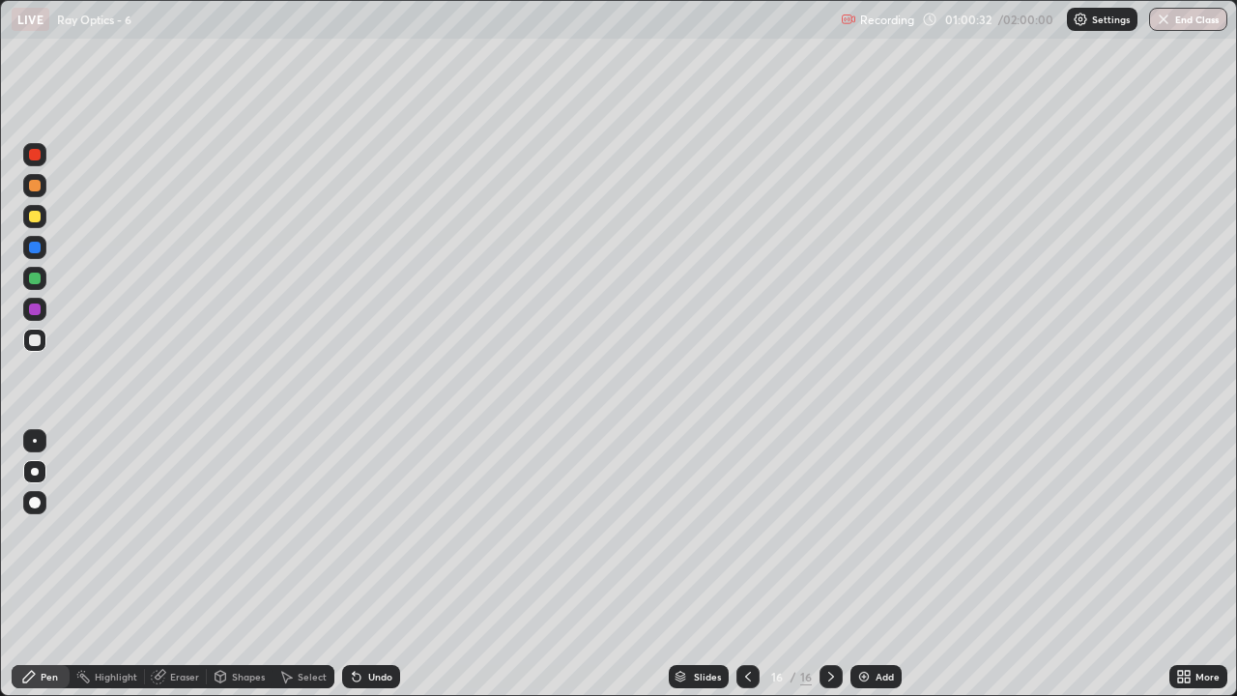
click at [744, 572] on icon at bounding box center [747, 676] width 15 height 15
click at [746, 572] on icon at bounding box center [747, 676] width 15 height 15
click at [743, 572] on icon at bounding box center [747, 676] width 15 height 15
click at [829, 572] on icon at bounding box center [830, 676] width 15 height 15
click at [828, 572] on icon at bounding box center [831, 677] width 6 height 10
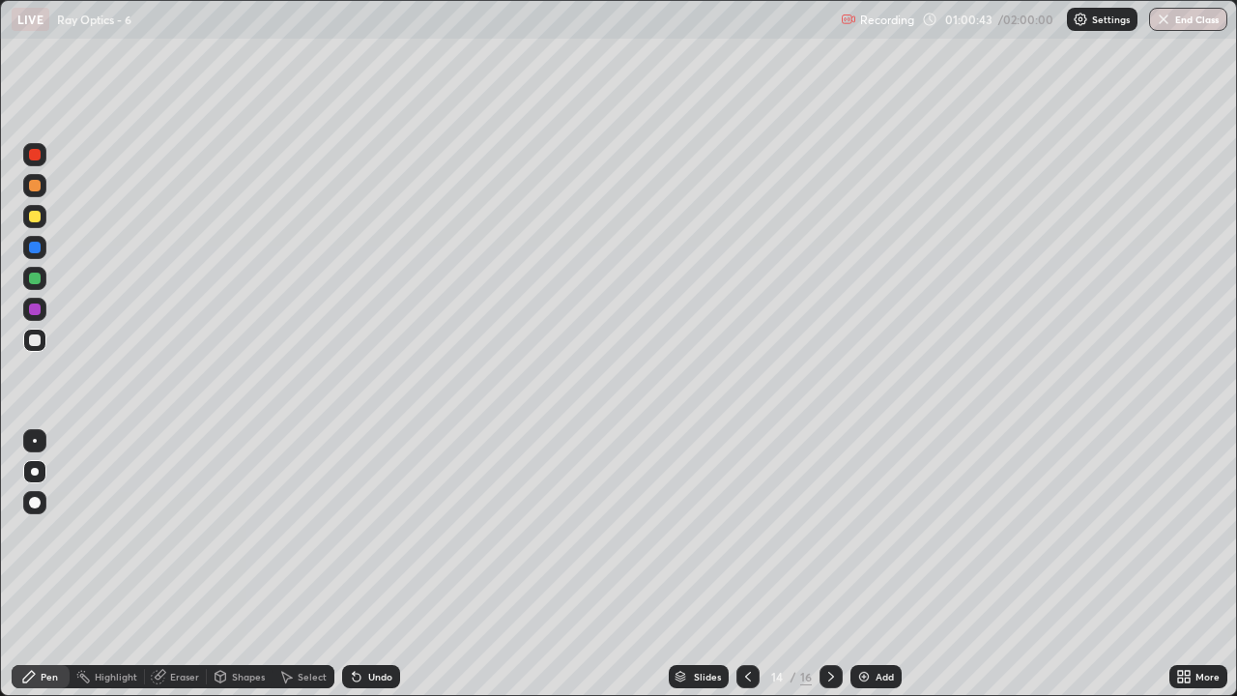
click at [159, 572] on icon at bounding box center [158, 677] width 13 height 13
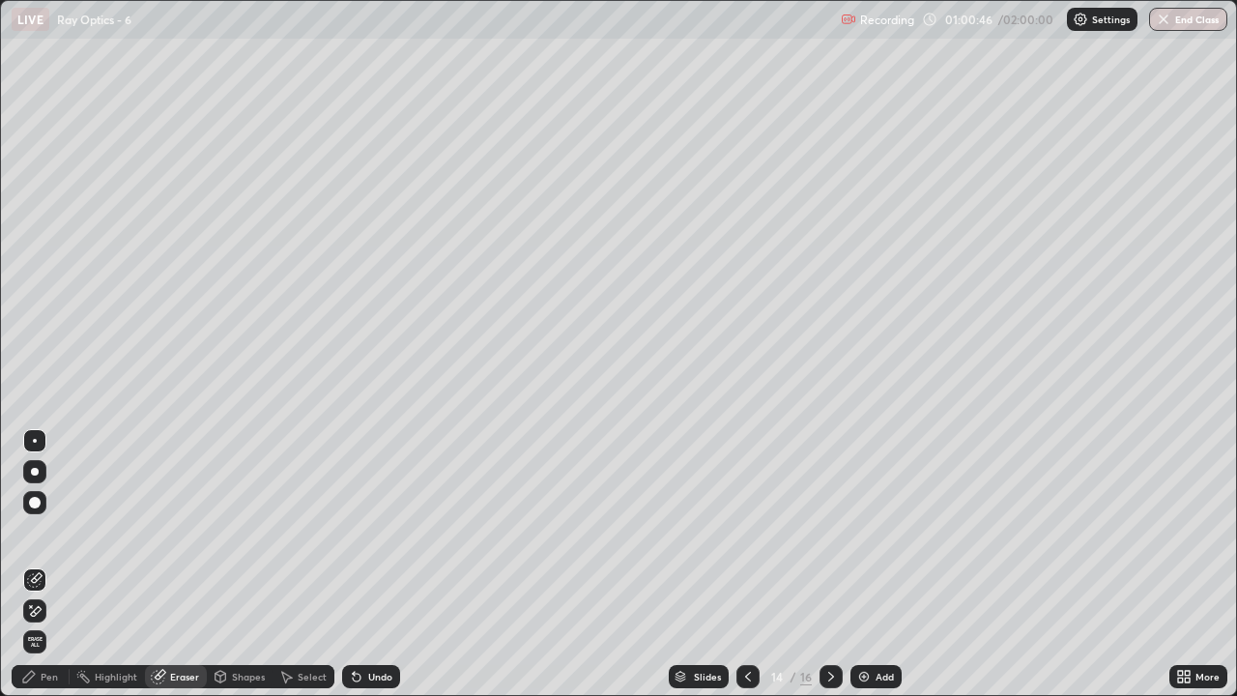
click at [39, 572] on div "Pen" at bounding box center [41, 676] width 58 height 23
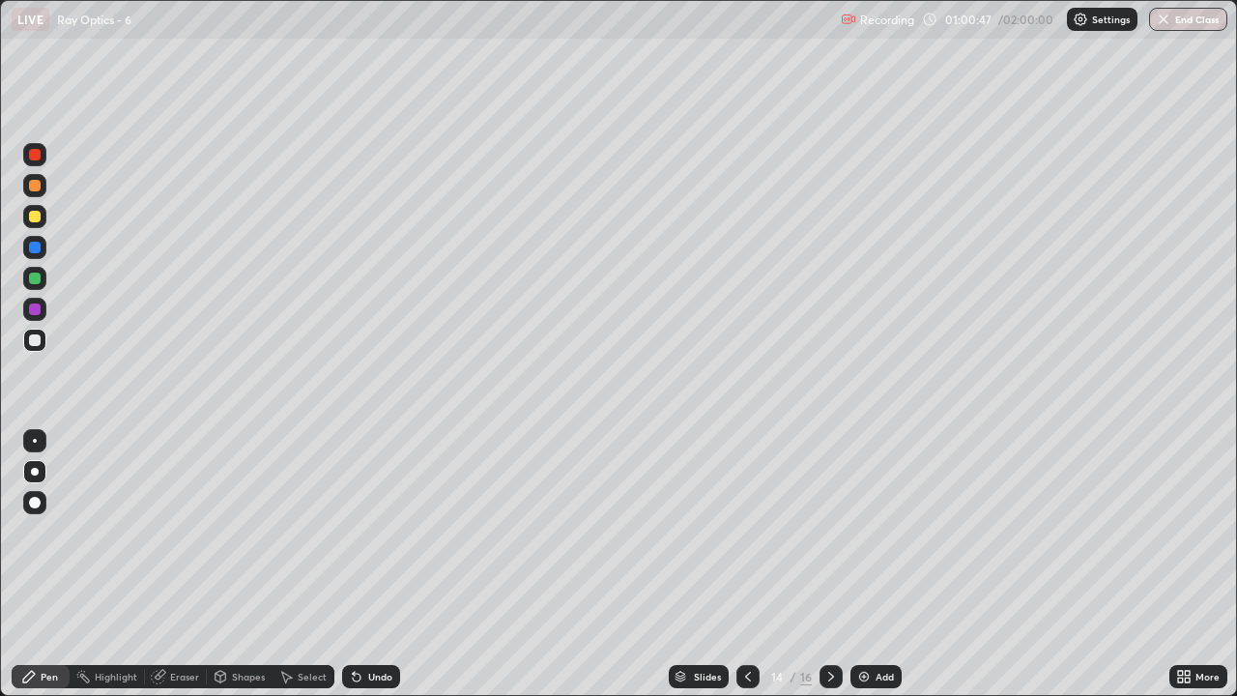
click at [33, 188] on div at bounding box center [35, 186] width 12 height 12
click at [826, 572] on icon at bounding box center [830, 676] width 15 height 15
click at [828, 572] on icon at bounding box center [831, 677] width 6 height 10
click at [826, 572] on icon at bounding box center [830, 676] width 15 height 15
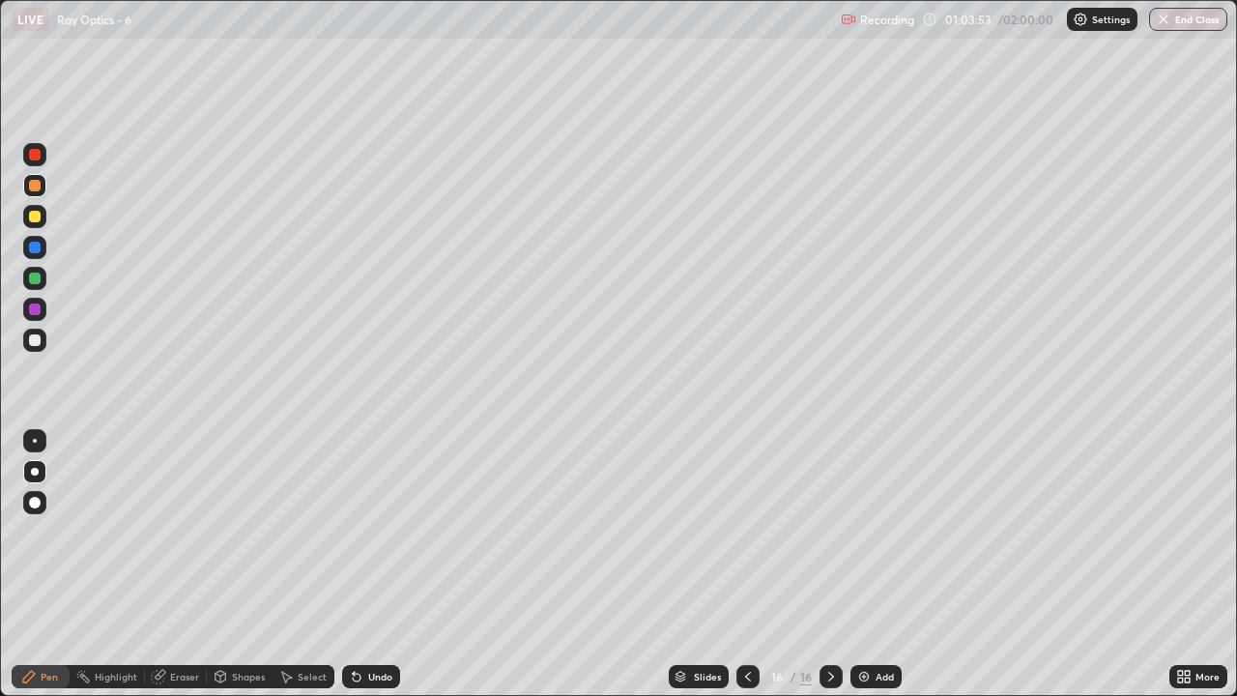
click at [866, 572] on img at bounding box center [863, 676] width 15 height 15
click at [42, 335] on div at bounding box center [34, 340] width 23 height 23
click at [34, 214] on div at bounding box center [35, 217] width 12 height 12
click at [33, 216] on div at bounding box center [35, 217] width 12 height 12
click at [37, 332] on div at bounding box center [34, 340] width 23 height 23
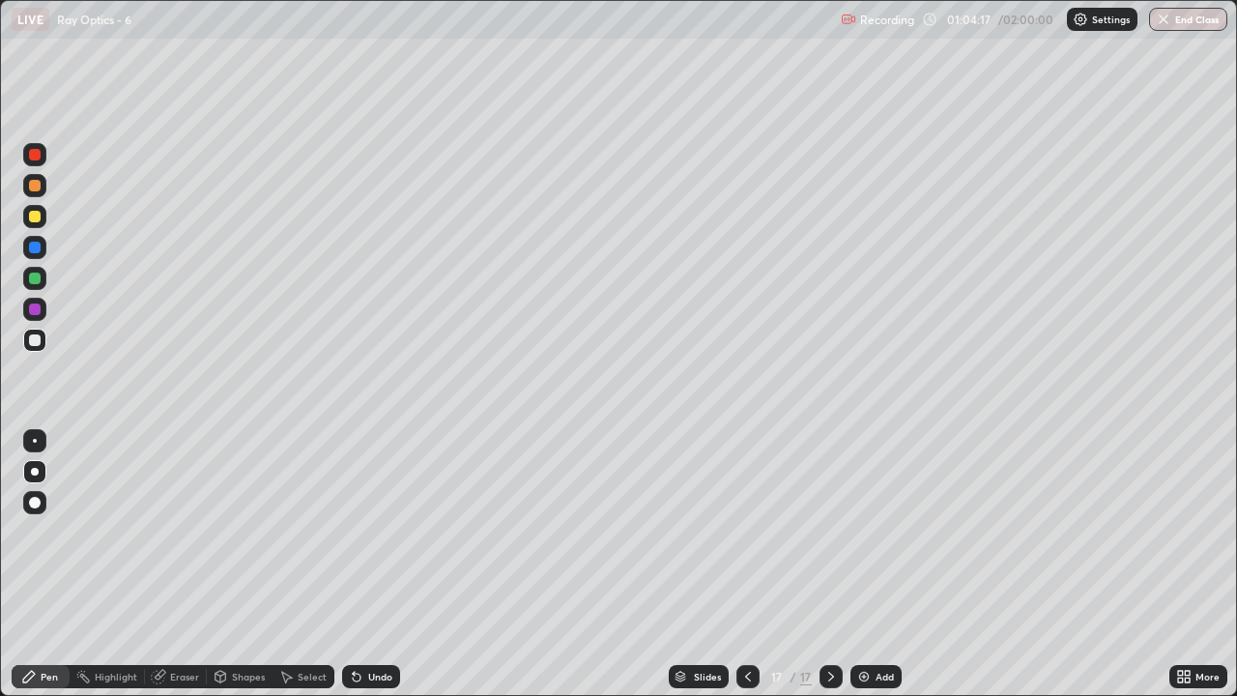
click at [38, 212] on div at bounding box center [35, 217] width 12 height 12
click at [37, 332] on div at bounding box center [34, 340] width 23 height 23
click at [33, 212] on div at bounding box center [35, 217] width 12 height 12
click at [34, 332] on div at bounding box center [34, 340] width 23 height 23
click at [34, 181] on div at bounding box center [35, 186] width 12 height 12
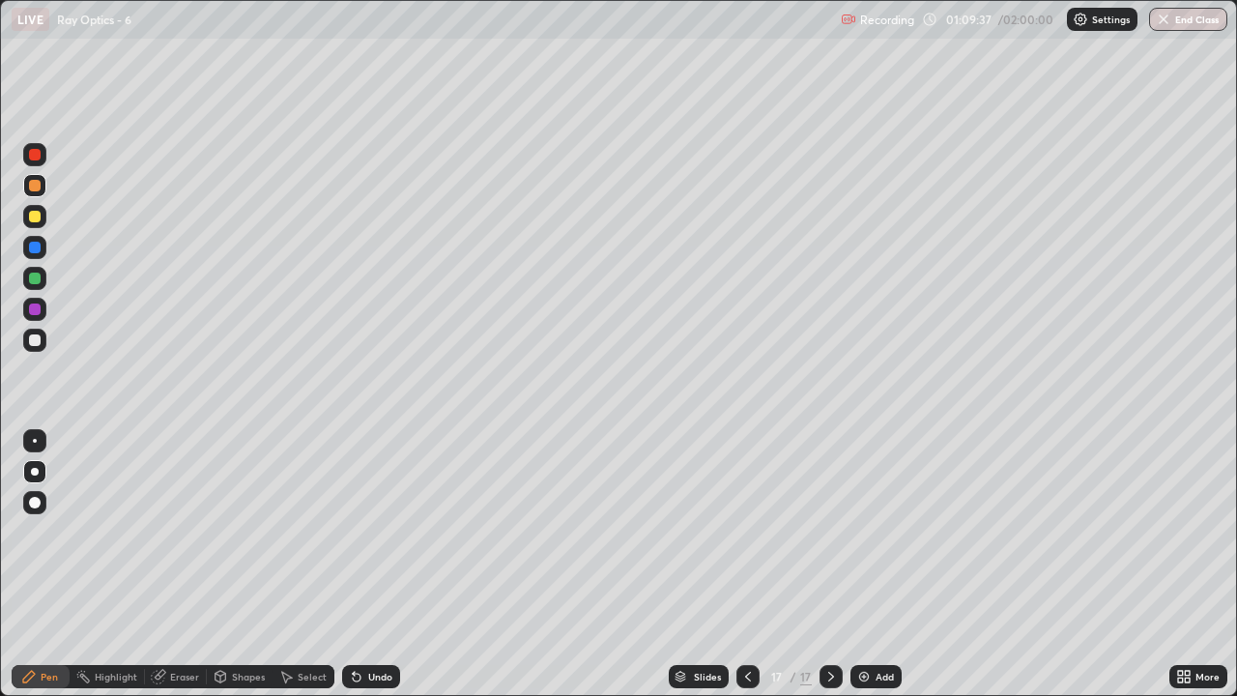
click at [873, 572] on div "Add" at bounding box center [876, 676] width 51 height 23
click at [35, 472] on div at bounding box center [35, 472] width 8 height 8
click at [34, 333] on div at bounding box center [34, 340] width 23 height 23
click at [374, 572] on div "Undo" at bounding box center [380, 677] width 24 height 10
click at [380, 572] on div "Undo" at bounding box center [371, 676] width 58 height 23
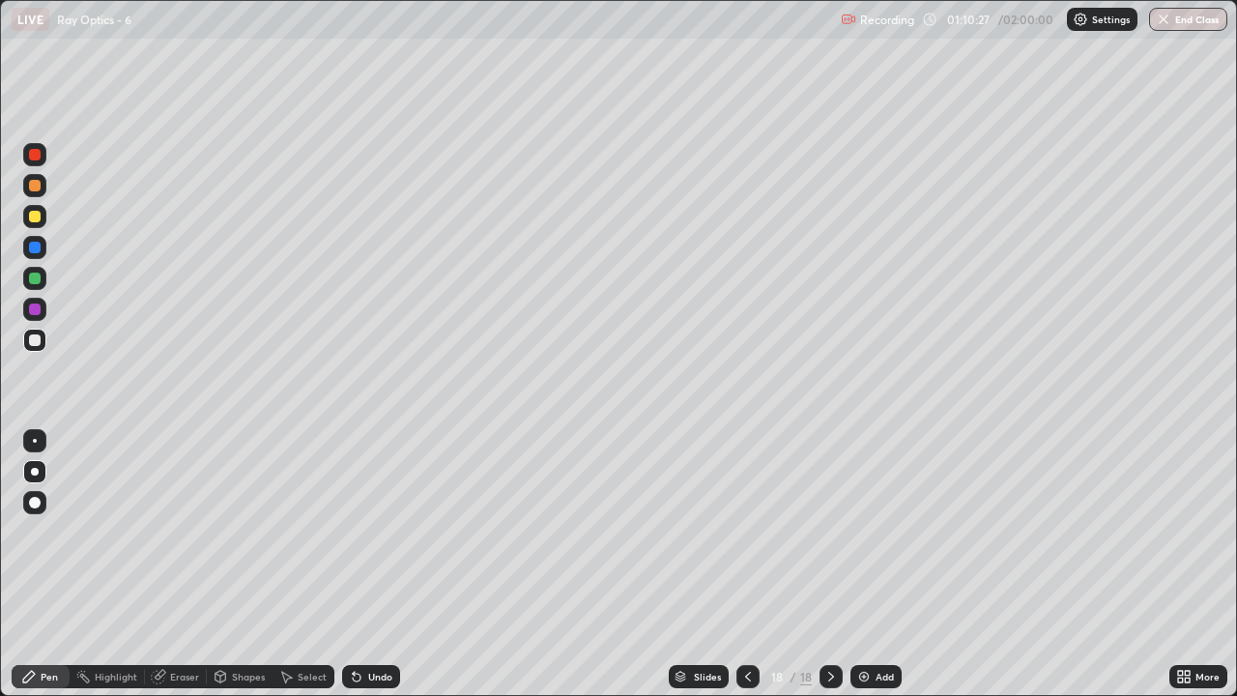
click at [373, 572] on div "Undo" at bounding box center [380, 677] width 24 height 10
click at [379, 572] on div "Undo" at bounding box center [380, 677] width 24 height 10
click at [31, 213] on div at bounding box center [35, 217] width 12 height 12
click at [36, 186] on div at bounding box center [35, 186] width 12 height 12
click at [876, 572] on div "Add" at bounding box center [885, 677] width 18 height 10
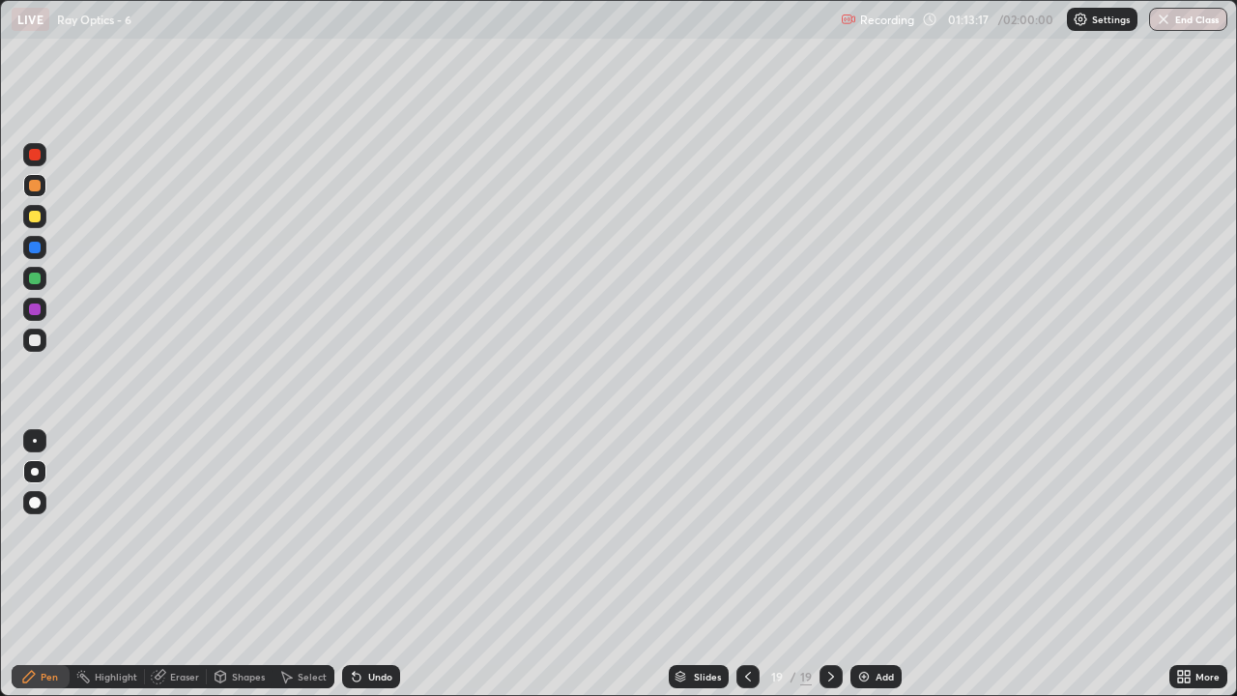
click at [36, 332] on div at bounding box center [34, 340] width 23 height 23
click at [39, 220] on div at bounding box center [35, 217] width 12 height 12
click at [33, 274] on div at bounding box center [35, 279] width 12 height 12
click at [880, 572] on div "Add" at bounding box center [885, 677] width 18 height 10
click at [36, 339] on div at bounding box center [35, 340] width 12 height 12
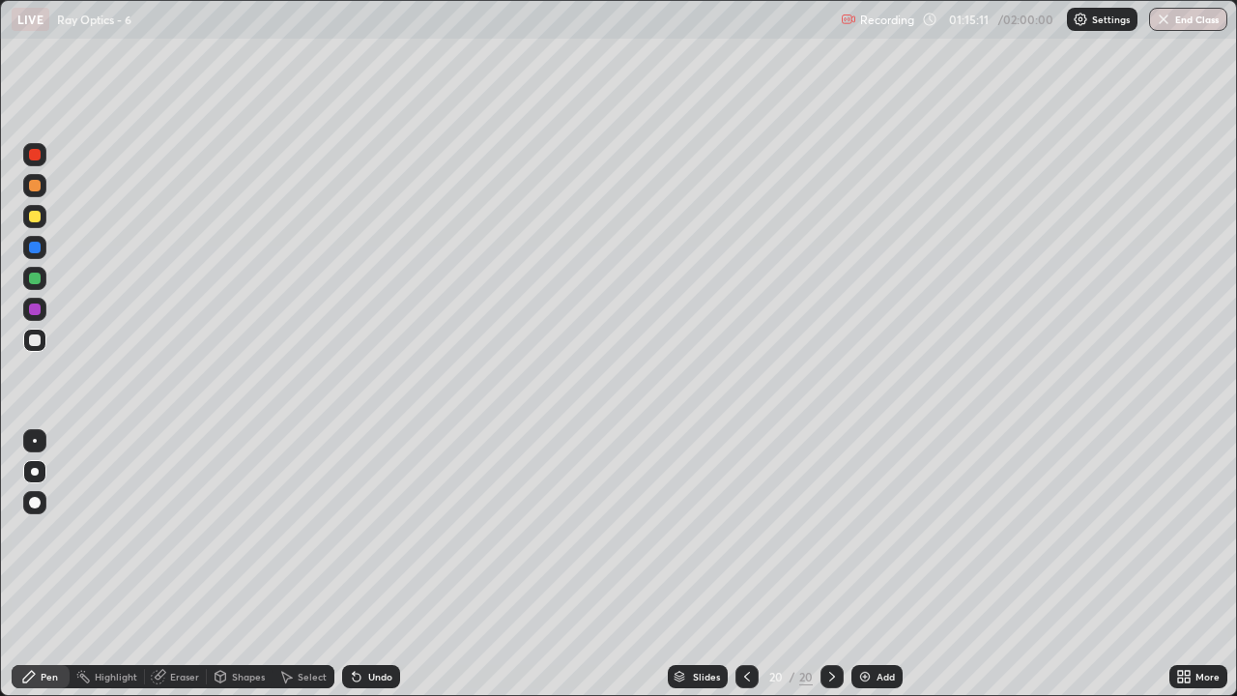
click at [38, 211] on div at bounding box center [35, 217] width 12 height 12
click at [29, 281] on div at bounding box center [35, 279] width 12 height 12
click at [37, 185] on div at bounding box center [35, 186] width 12 height 12
click at [34, 245] on div at bounding box center [35, 248] width 12 height 12
click at [374, 572] on div "Undo" at bounding box center [380, 677] width 24 height 10
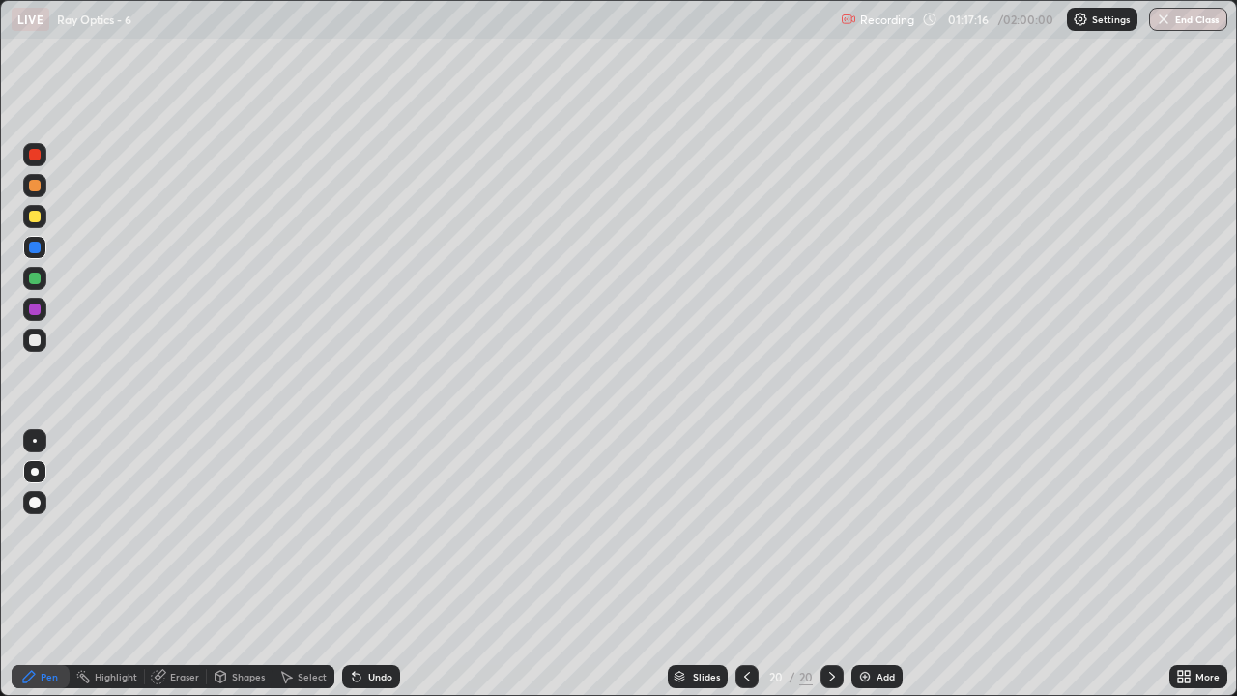
click at [35, 187] on div at bounding box center [35, 186] width 12 height 12
click at [36, 247] on div at bounding box center [35, 248] width 12 height 12
click at [382, 572] on div "Undo" at bounding box center [380, 677] width 24 height 10
click at [40, 339] on div at bounding box center [35, 340] width 12 height 12
click at [375, 572] on div "Undo" at bounding box center [380, 677] width 24 height 10
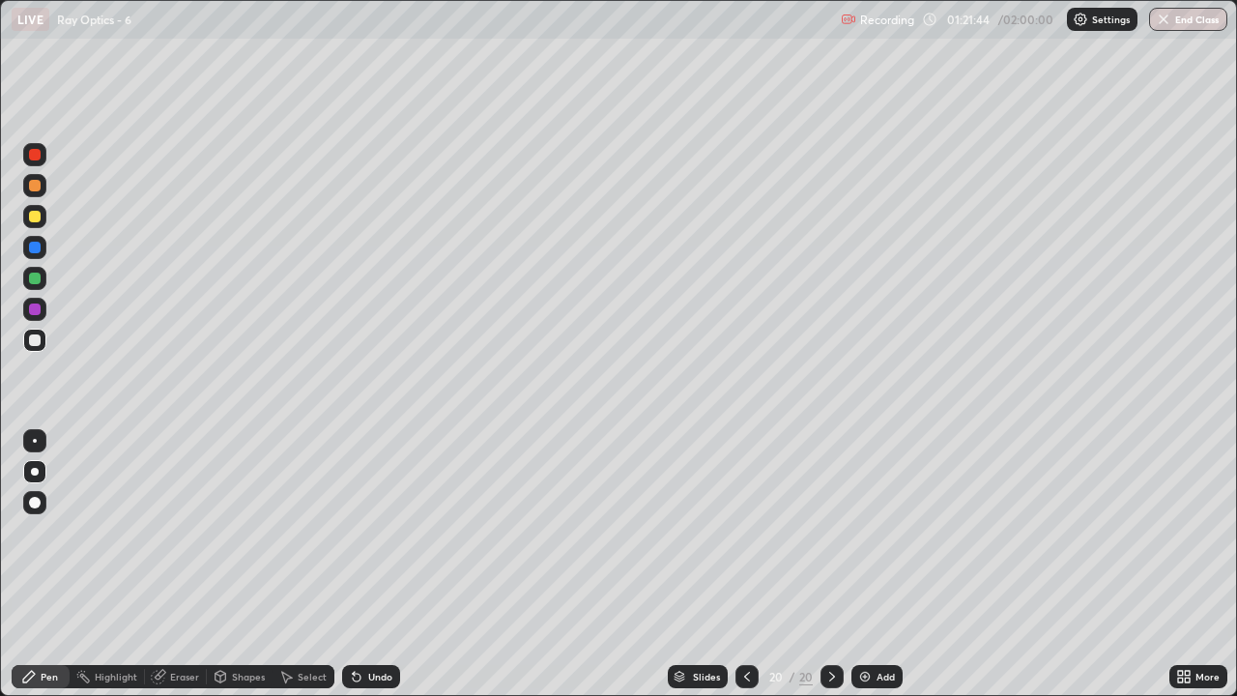
click at [192, 572] on div "Eraser" at bounding box center [184, 677] width 29 height 10
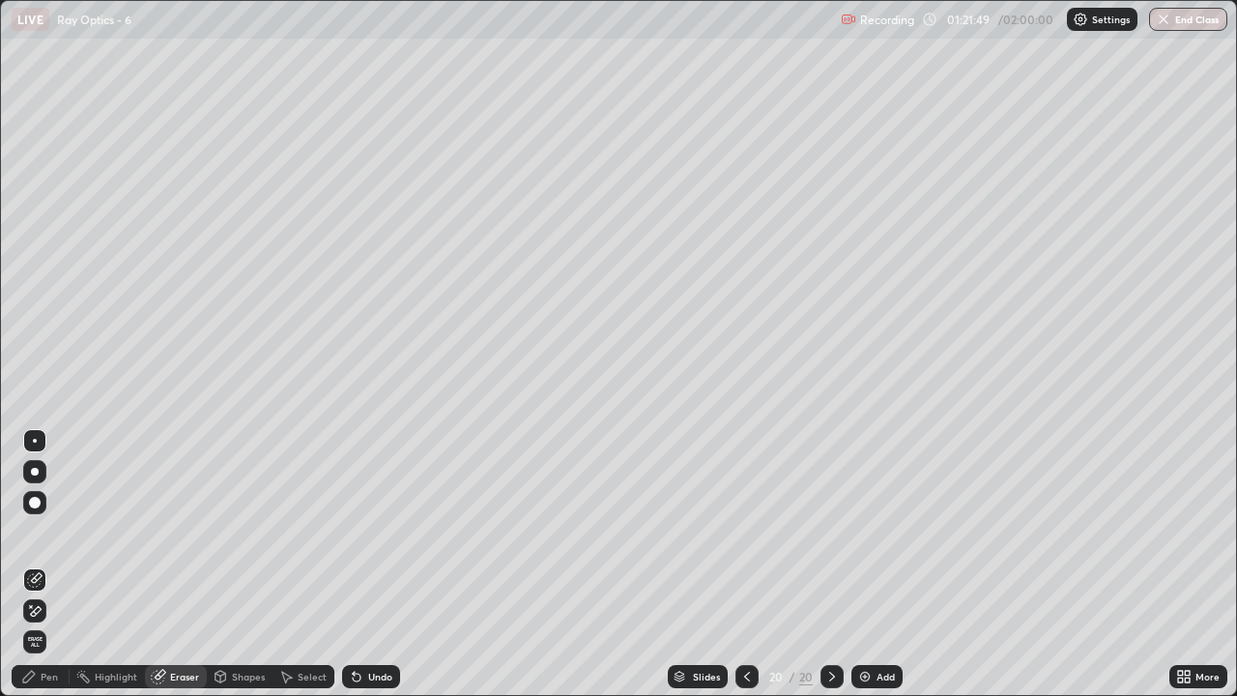
click at [52, 572] on div "Pen" at bounding box center [49, 677] width 17 height 10
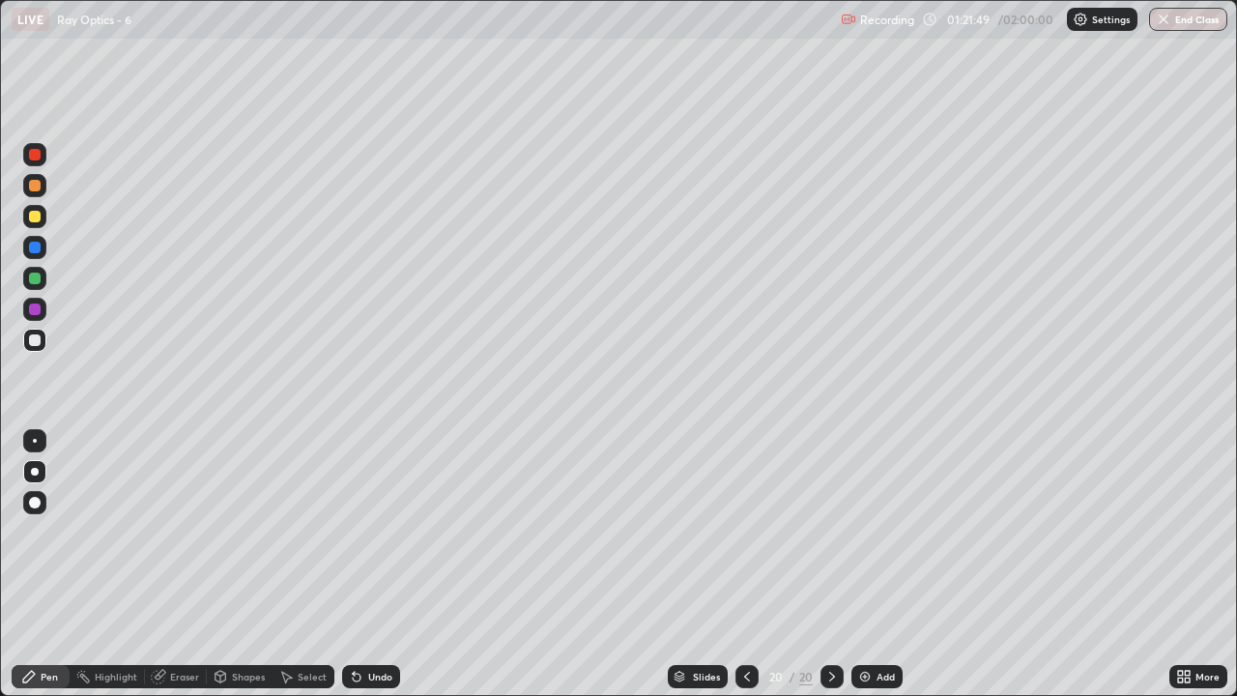
click at [35, 245] on div at bounding box center [35, 248] width 12 height 12
click at [889, 572] on div "Add" at bounding box center [876, 676] width 51 height 23
click at [36, 340] on div at bounding box center [35, 340] width 12 height 12
click at [39, 274] on div at bounding box center [35, 279] width 12 height 12
click at [37, 218] on div at bounding box center [35, 217] width 12 height 12
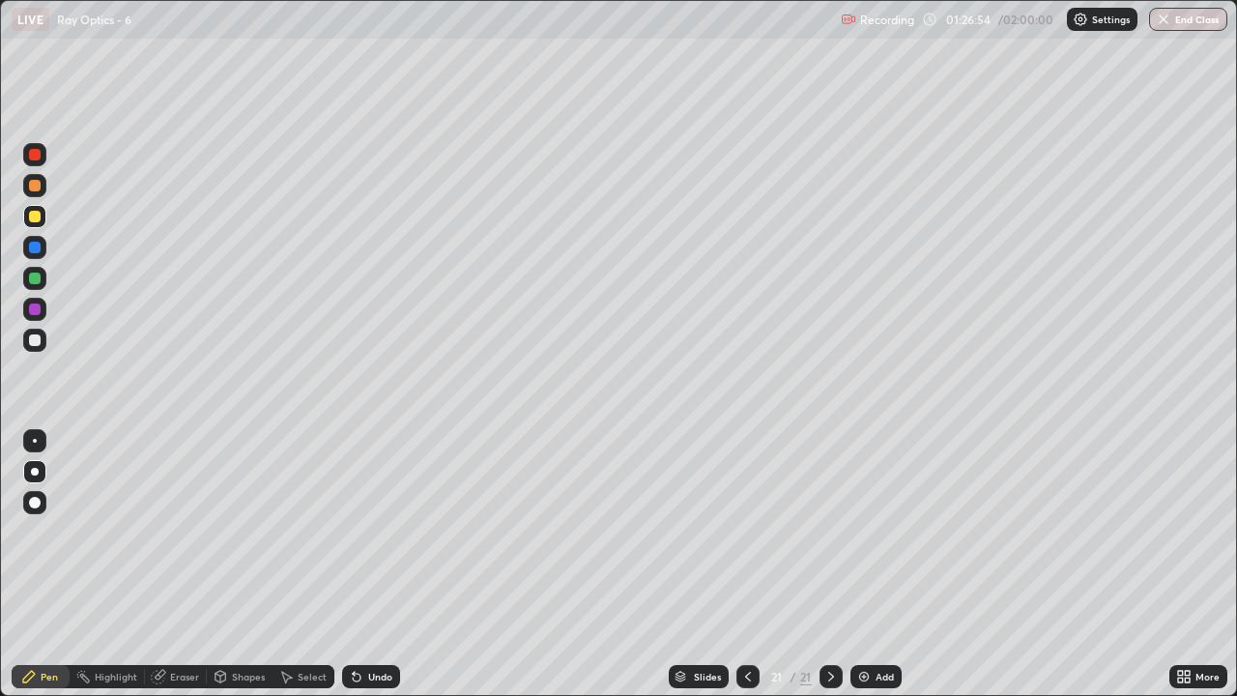
click at [368, 572] on div "Undo" at bounding box center [380, 677] width 24 height 10
click at [372, 572] on div "Undo" at bounding box center [380, 677] width 24 height 10
click at [32, 274] on div at bounding box center [35, 279] width 12 height 12
click at [376, 572] on div "Undo" at bounding box center [371, 676] width 58 height 23
click at [36, 216] on div at bounding box center [35, 217] width 12 height 12
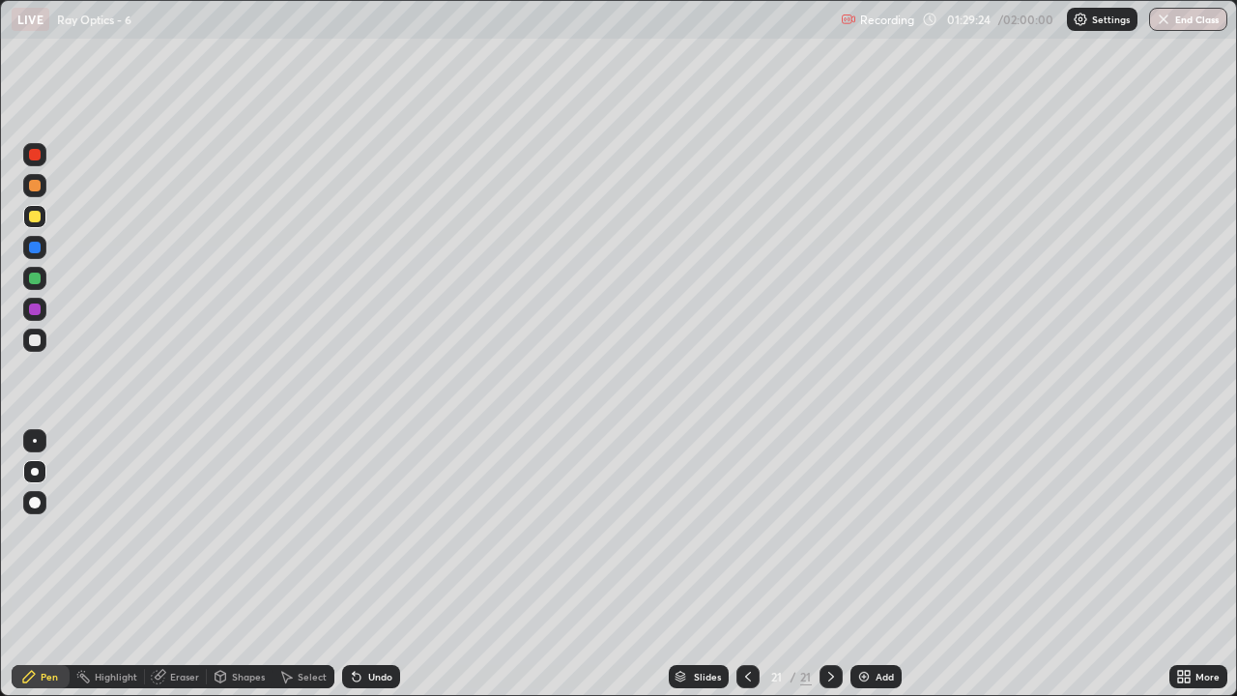
click at [882, 572] on div "Add" at bounding box center [876, 676] width 51 height 23
click at [33, 340] on div at bounding box center [35, 340] width 12 height 12
click at [379, 572] on div "Undo" at bounding box center [380, 677] width 24 height 10
click at [38, 218] on div at bounding box center [35, 217] width 12 height 12
click at [368, 572] on div "Undo" at bounding box center [380, 677] width 24 height 10
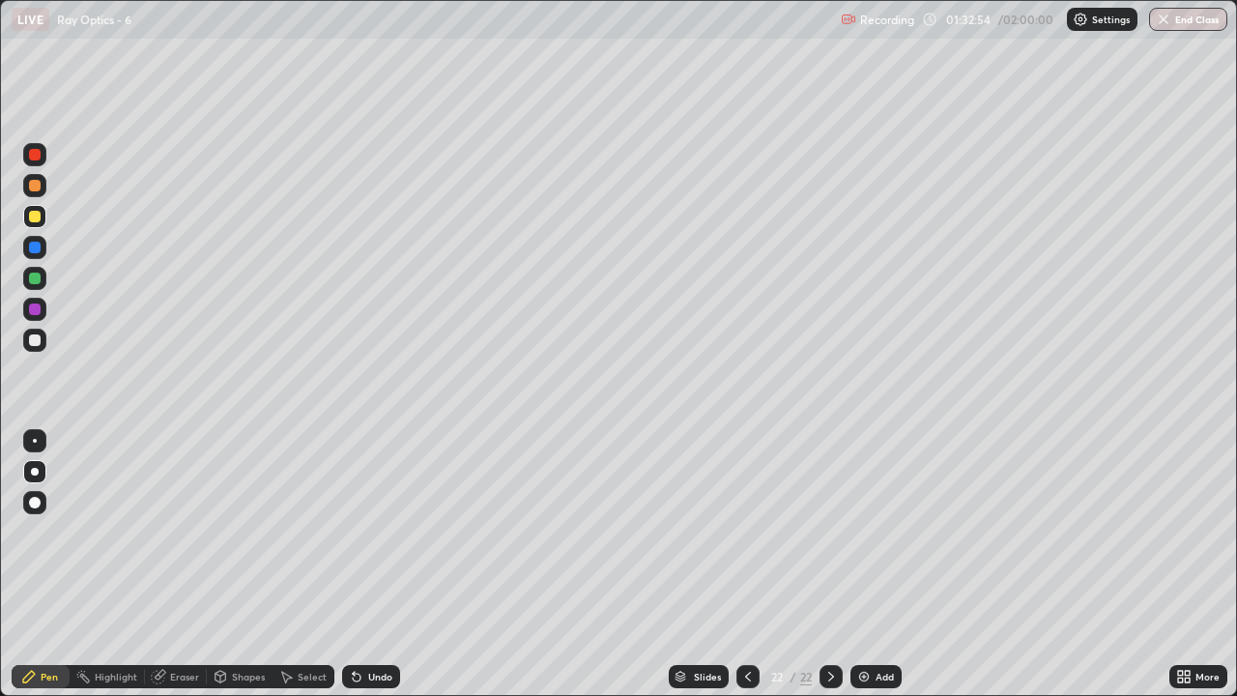
click at [370, 572] on div "Undo" at bounding box center [380, 677] width 24 height 10
click at [363, 572] on div "Undo" at bounding box center [371, 676] width 58 height 23
click at [354, 572] on icon at bounding box center [357, 678] width 8 height 8
click at [35, 275] on div at bounding box center [35, 279] width 12 height 12
click at [36, 216] on div at bounding box center [35, 217] width 12 height 12
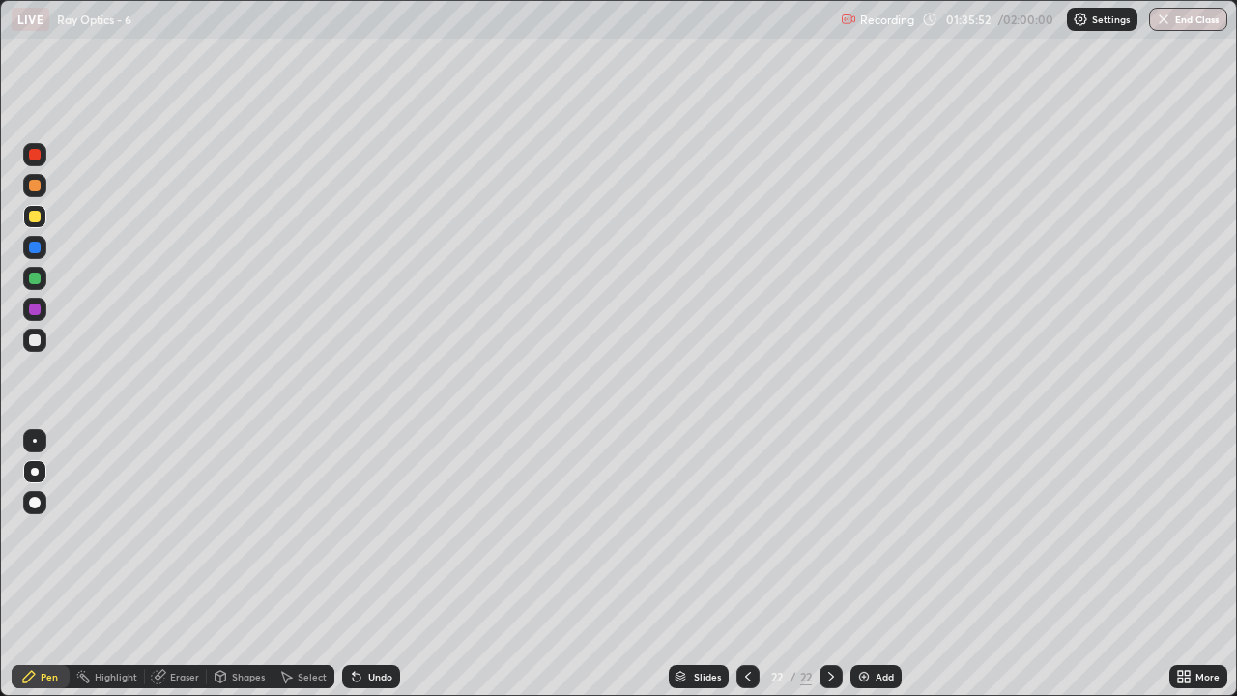
click at [179, 572] on div "Eraser" at bounding box center [184, 677] width 29 height 10
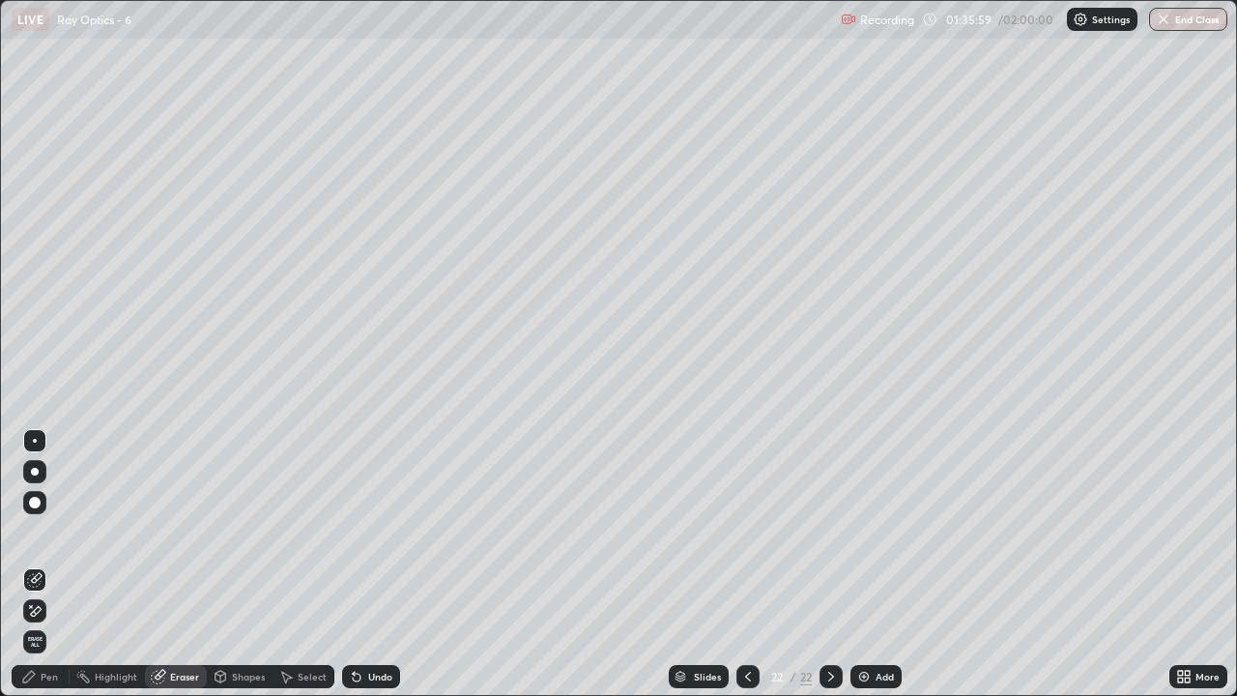
click at [52, 572] on div "Pen" at bounding box center [49, 677] width 17 height 10
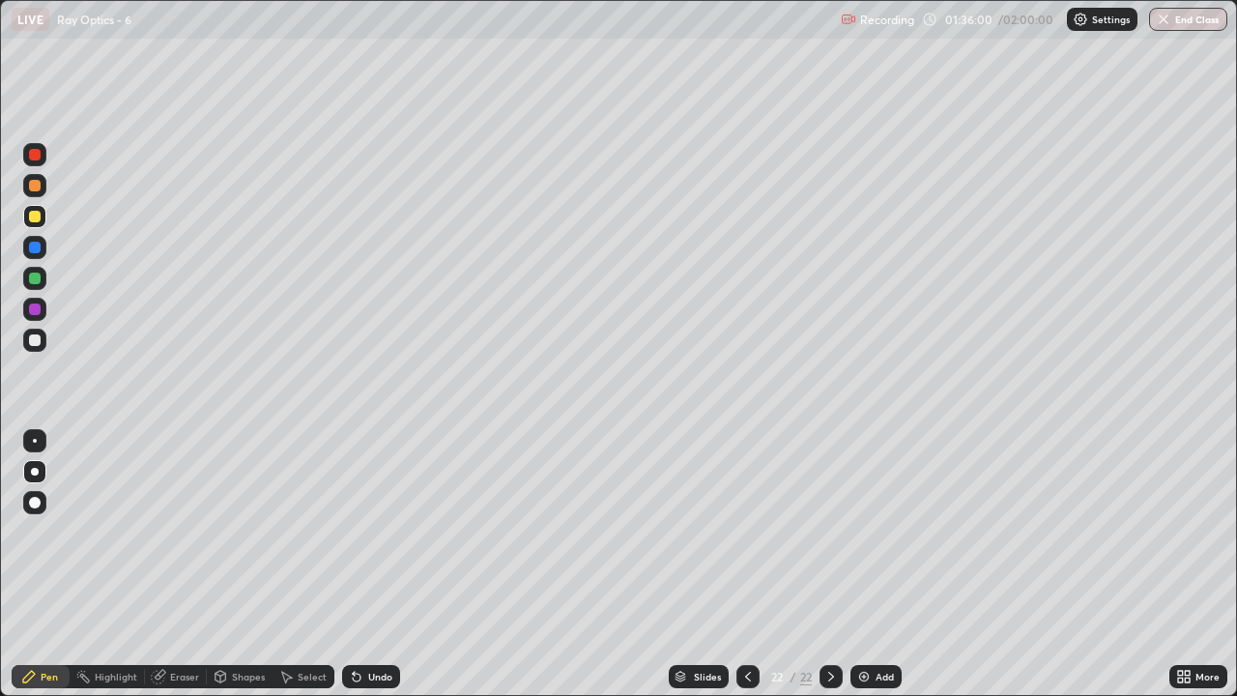
click at [39, 280] on div at bounding box center [35, 279] width 12 height 12
click at [33, 215] on div at bounding box center [35, 217] width 12 height 12
click at [865, 572] on img at bounding box center [863, 676] width 15 height 15
click at [40, 330] on div at bounding box center [34, 340] width 23 height 23
click at [35, 220] on div at bounding box center [35, 217] width 12 height 12
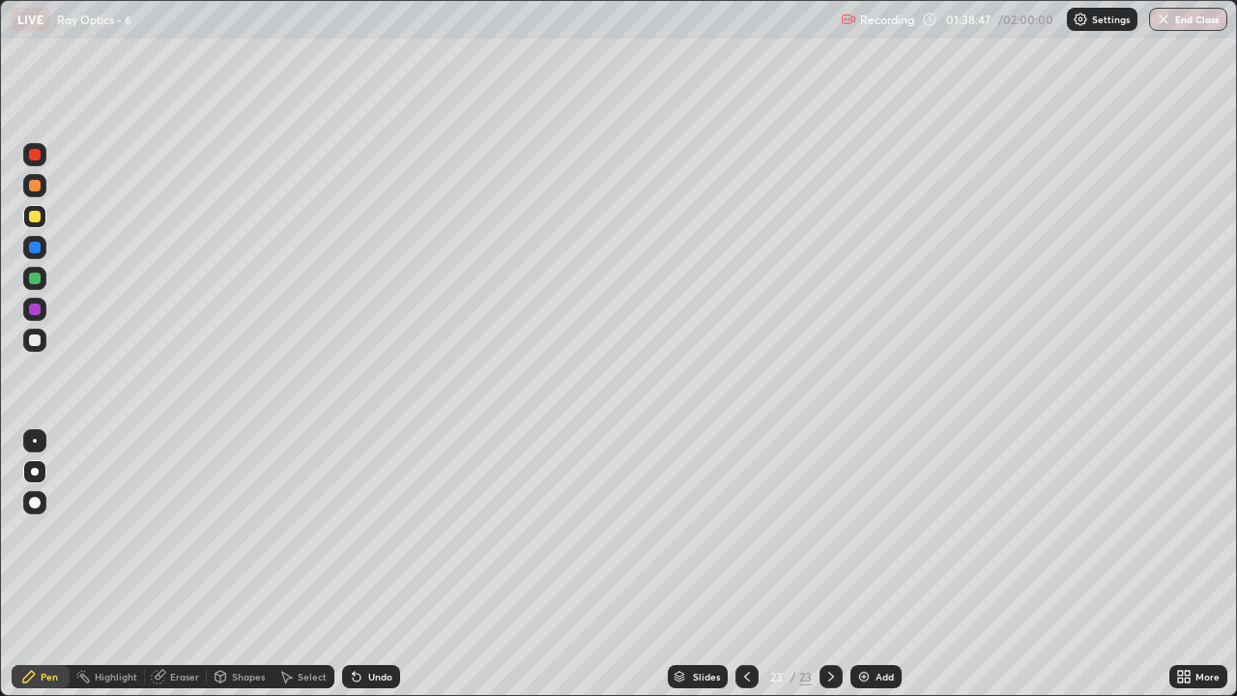
click at [37, 274] on div at bounding box center [35, 279] width 12 height 12
click at [37, 219] on div at bounding box center [35, 217] width 12 height 12
click at [371, 572] on div "Undo" at bounding box center [380, 677] width 24 height 10
click at [372, 572] on div "Undo" at bounding box center [380, 677] width 24 height 10
click at [373, 572] on div "Undo" at bounding box center [380, 677] width 24 height 10
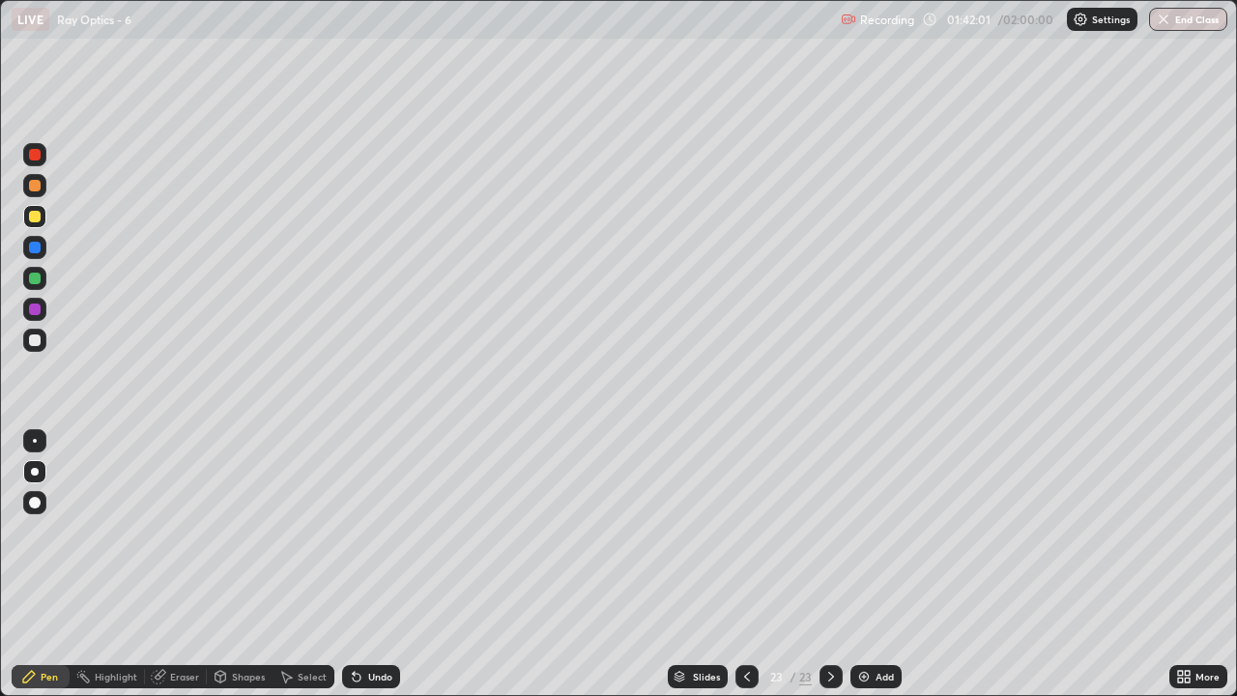
click at [368, 572] on div "Undo" at bounding box center [380, 677] width 24 height 10
click at [36, 277] on div at bounding box center [35, 279] width 12 height 12
click at [37, 278] on div at bounding box center [35, 279] width 12 height 12
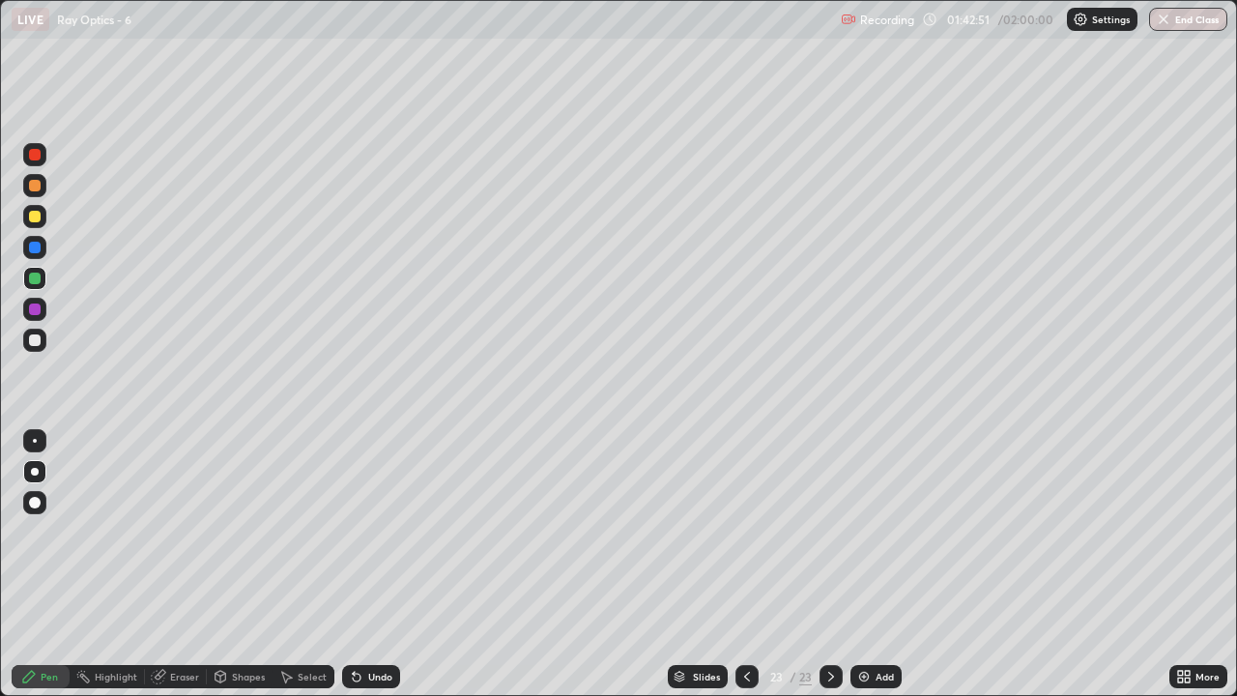
click at [40, 211] on div at bounding box center [34, 216] width 23 height 23
click at [41, 475] on div at bounding box center [34, 471] width 23 height 23
click at [36, 216] on div at bounding box center [35, 217] width 12 height 12
click at [42, 277] on div at bounding box center [34, 278] width 23 height 23
click at [43, 216] on div at bounding box center [34, 216] width 23 height 23
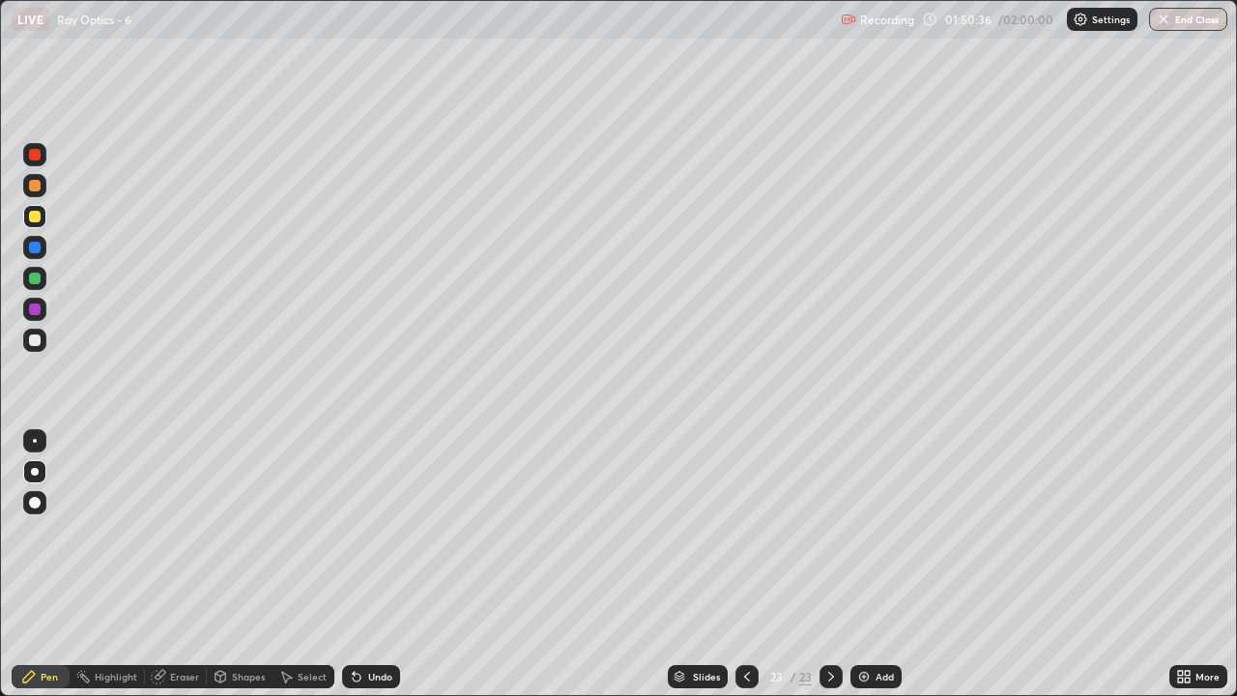
click at [1184, 26] on button "End Class" at bounding box center [1188, 19] width 78 height 23
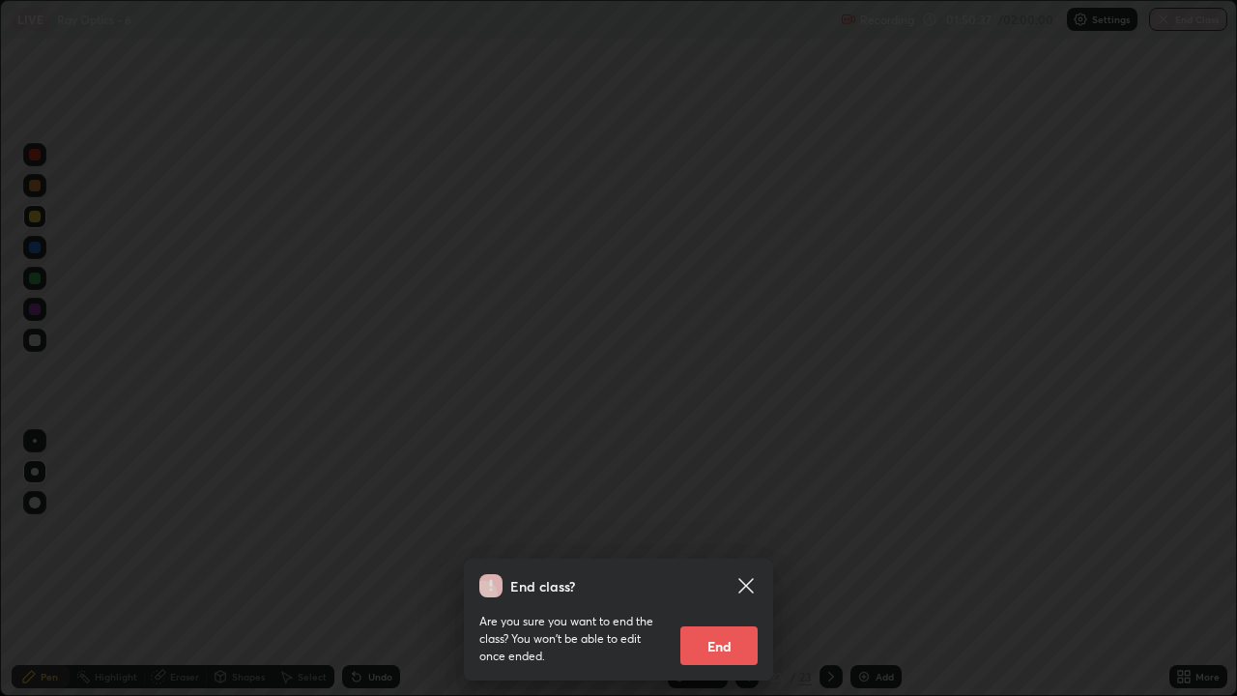
click at [732, 572] on button "End" at bounding box center [718, 645] width 77 height 39
